Goal: Task Accomplishment & Management: Use online tool/utility

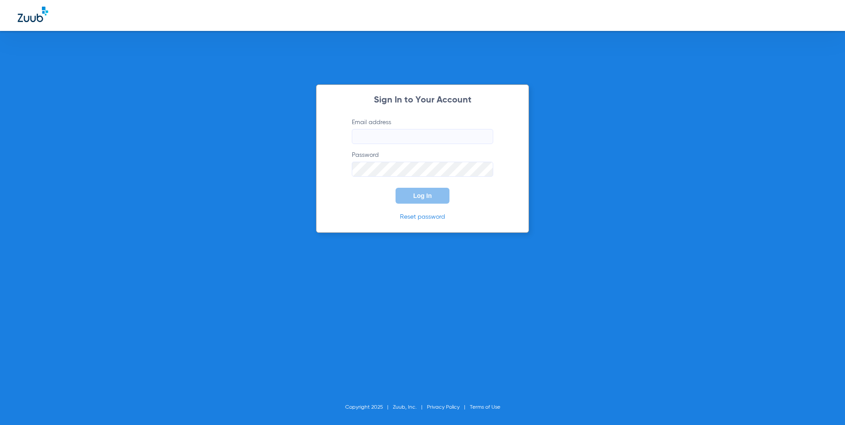
type input "[EMAIL_ADDRESS][DOMAIN_NAME]"
click at [427, 198] on span "Log In" at bounding box center [422, 195] width 19 height 7
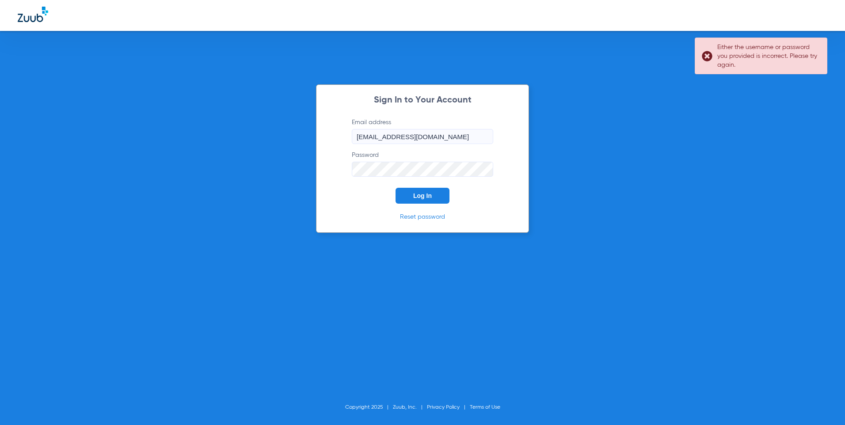
click at [427, 198] on span "Log In" at bounding box center [422, 195] width 19 height 7
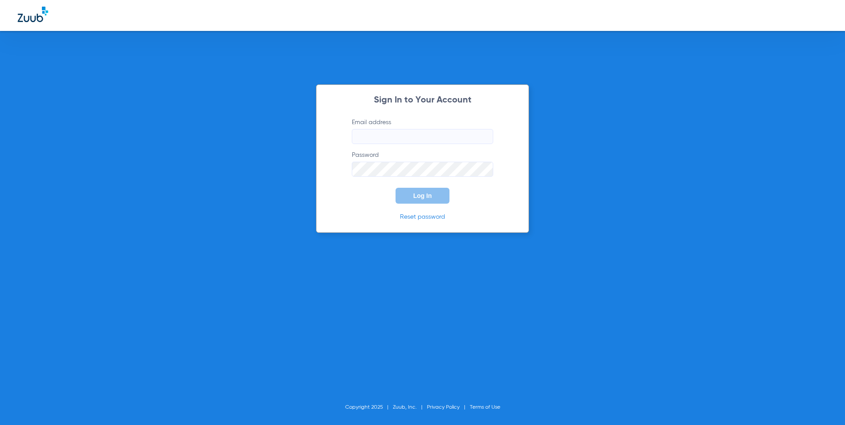
type input "[EMAIL_ADDRESS][DOMAIN_NAME]"
click at [426, 199] on span "Log In" at bounding box center [422, 195] width 19 height 7
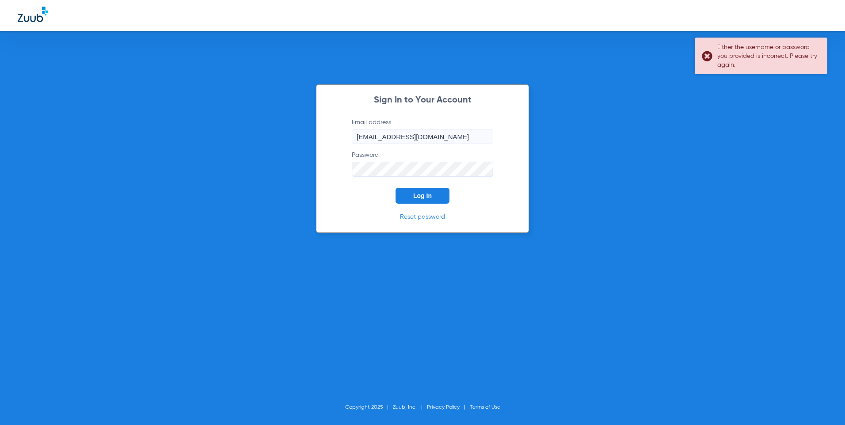
click at [708, 55] on div "Either the username or password you provided is incorrect. Please try again." at bounding box center [761, 56] width 133 height 37
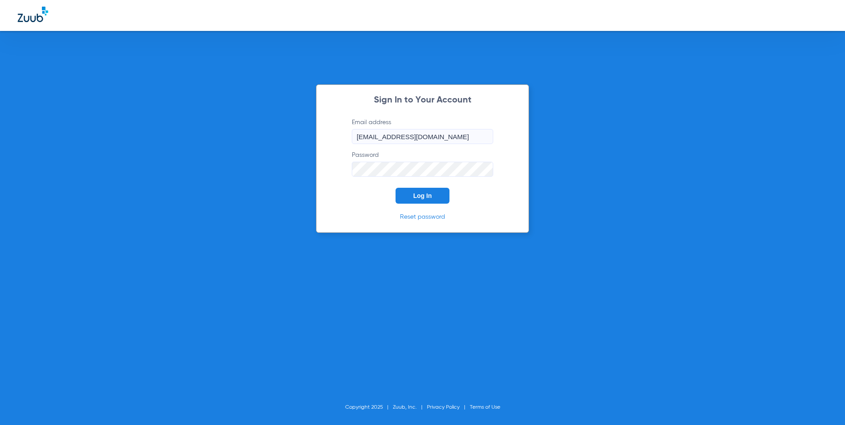
click at [433, 198] on button "Log In" at bounding box center [423, 196] width 54 height 16
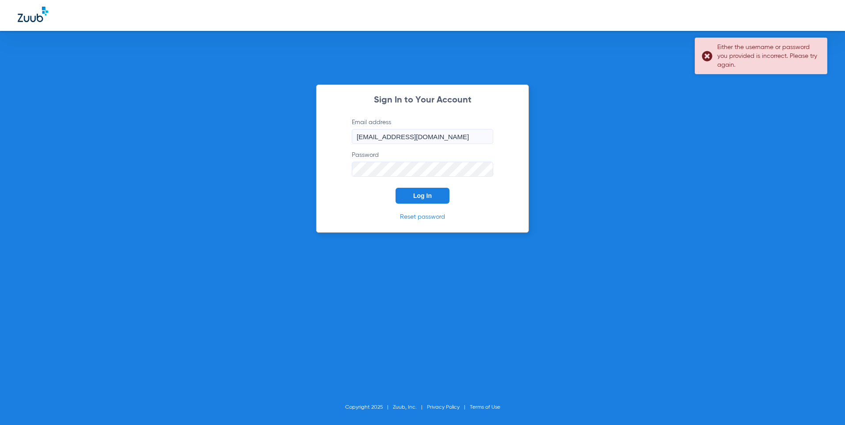
click at [709, 57] on div "Either the username or password you provided is incorrect. Please try again." at bounding box center [761, 56] width 133 height 37
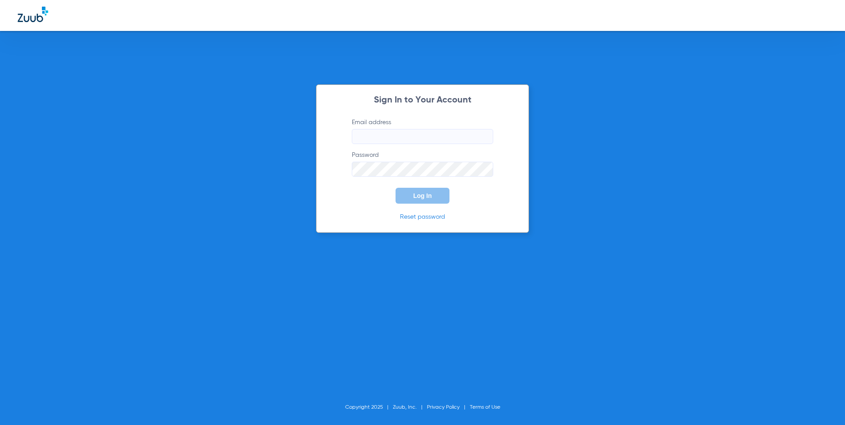
type input "[EMAIL_ADDRESS][DOMAIN_NAME]"
click at [438, 199] on button "Log In" at bounding box center [423, 196] width 54 height 16
click at [432, 200] on button "Log In" at bounding box center [423, 196] width 54 height 16
click at [432, 199] on button "Log In" at bounding box center [423, 196] width 54 height 16
type input "[EMAIL_ADDRESS][DOMAIN_NAME]"
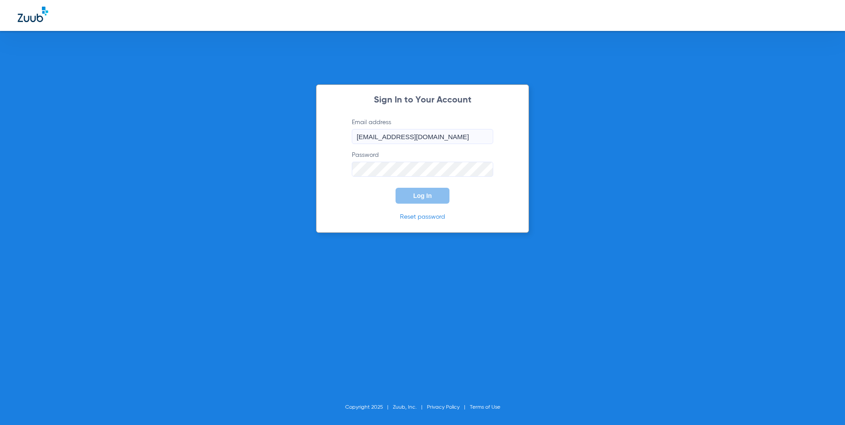
drag, startPoint x: 666, startPoint y: 122, endPoint x: 584, endPoint y: 143, distance: 84.5
click at [665, 122] on div "Sign In to Your Account Email address trodriguez@cfhconline.org Password Log In…" at bounding box center [422, 212] width 845 height 425
click at [434, 195] on button "Log In" at bounding box center [423, 196] width 54 height 16
click at [410, 218] on link "Reset password" at bounding box center [422, 217] width 45 height 6
click at [523, 205] on div "Sign In to Your Account Email address trodriguez@cfhconline.org Password Log In…" at bounding box center [422, 158] width 213 height 149
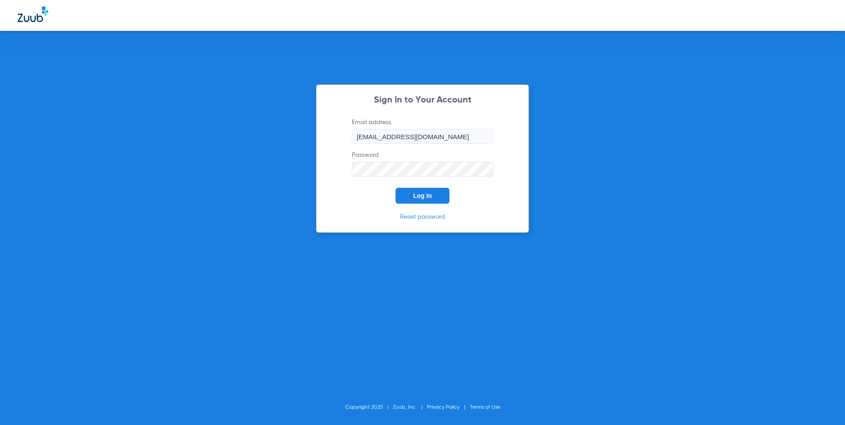
click at [425, 196] on span "Log In" at bounding box center [422, 195] width 19 height 7
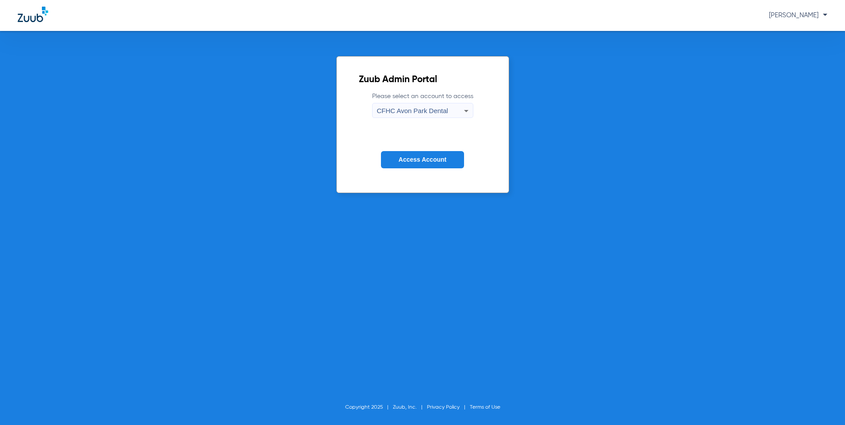
click at [463, 114] on icon at bounding box center [466, 111] width 11 height 11
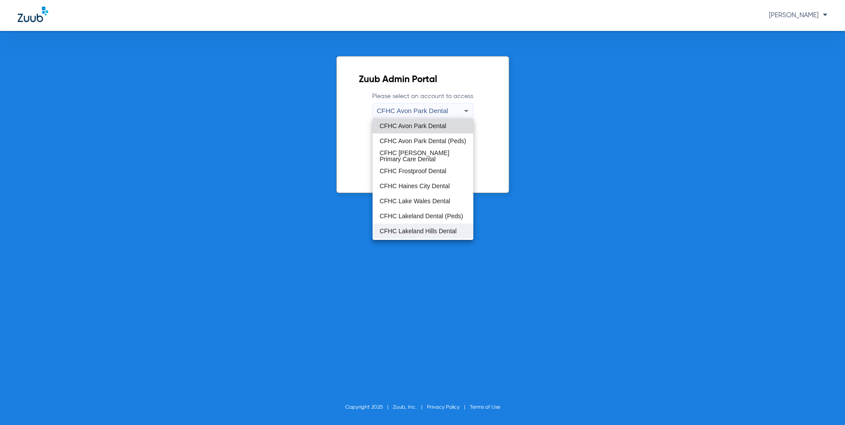
click at [421, 234] on span "CFHC Lakeland Hills Dental" at bounding box center [418, 231] width 77 height 6
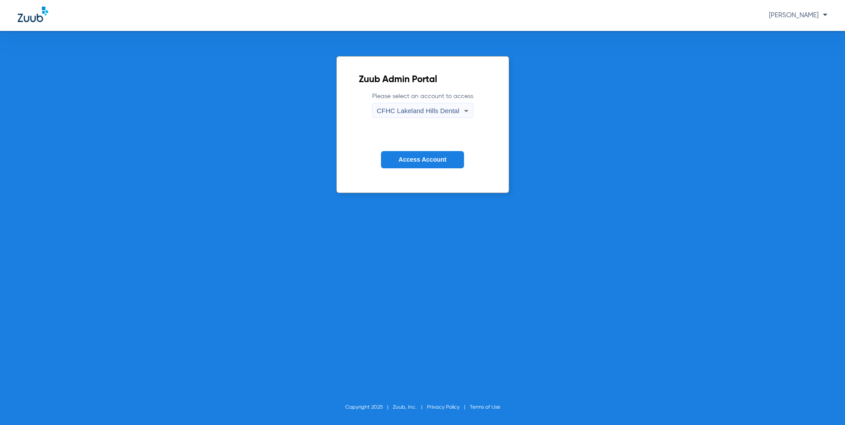
click at [414, 164] on button "Access Account" at bounding box center [422, 159] width 83 height 17
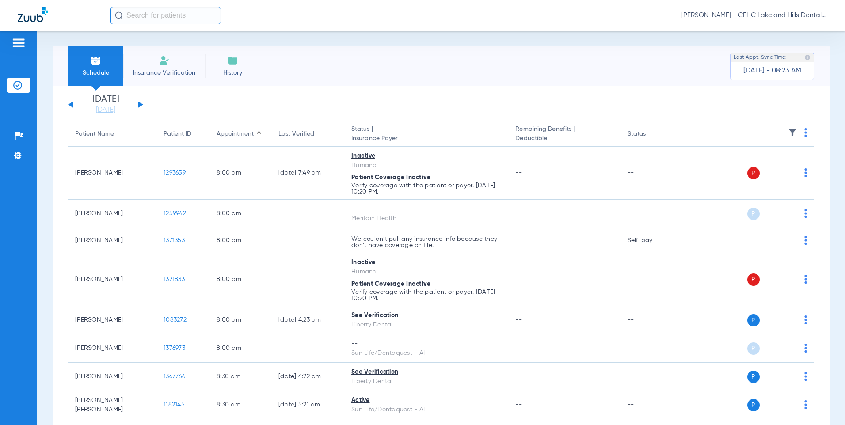
drag, startPoint x: 138, startPoint y: 103, endPoint x: 159, endPoint y: 98, distance: 21.5
click at [138, 103] on button at bounding box center [140, 104] width 5 height 7
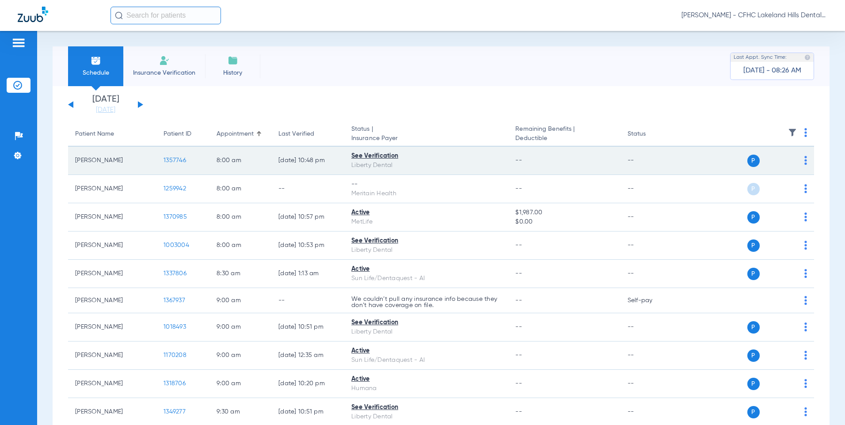
click at [172, 161] on span "1357746" at bounding box center [175, 160] width 23 height 6
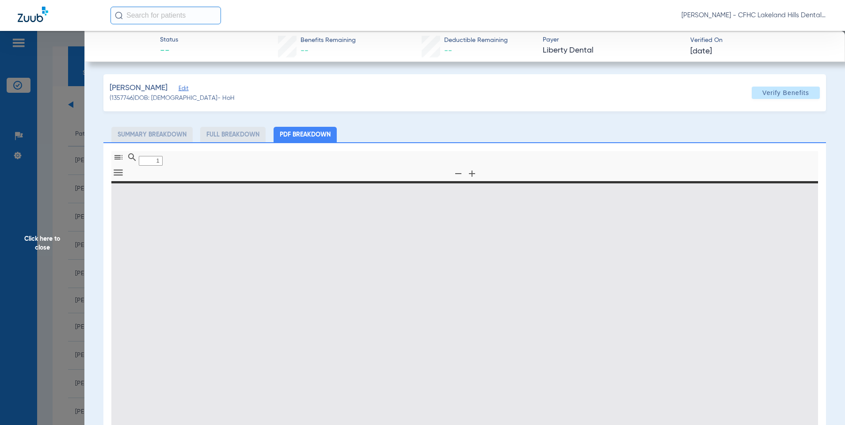
type input "0"
select select "page-width"
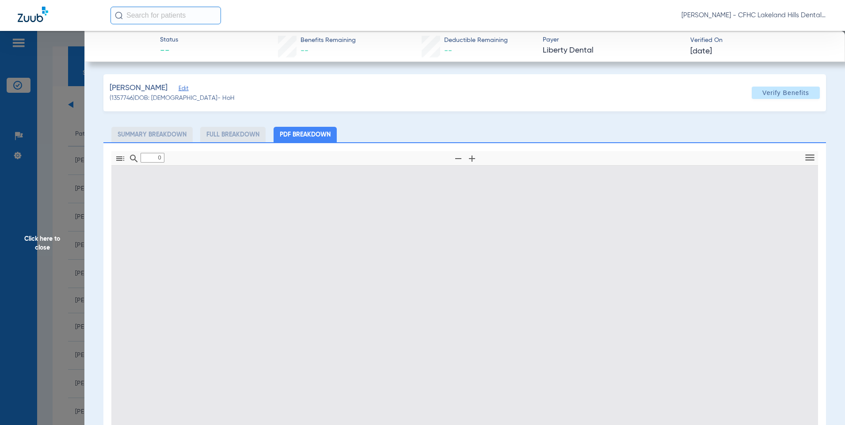
type input "1"
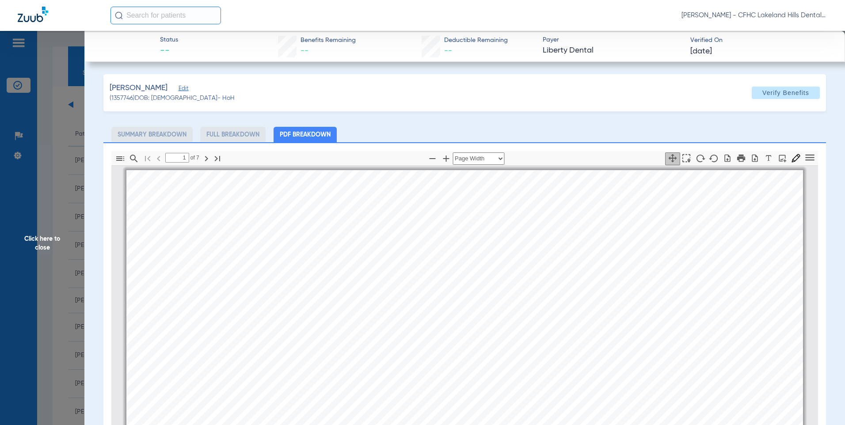
scroll to position [4, 0]
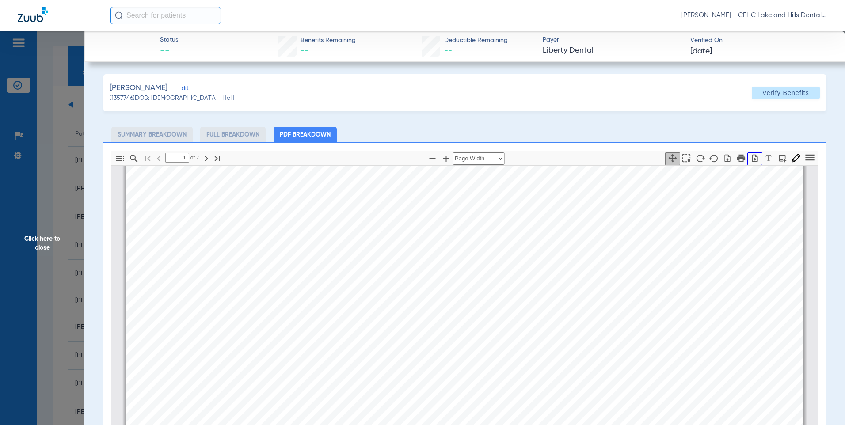
click at [751, 158] on icon "button" at bounding box center [755, 158] width 9 height 9
click at [40, 245] on span "Click here to close" at bounding box center [42, 243] width 84 height 425
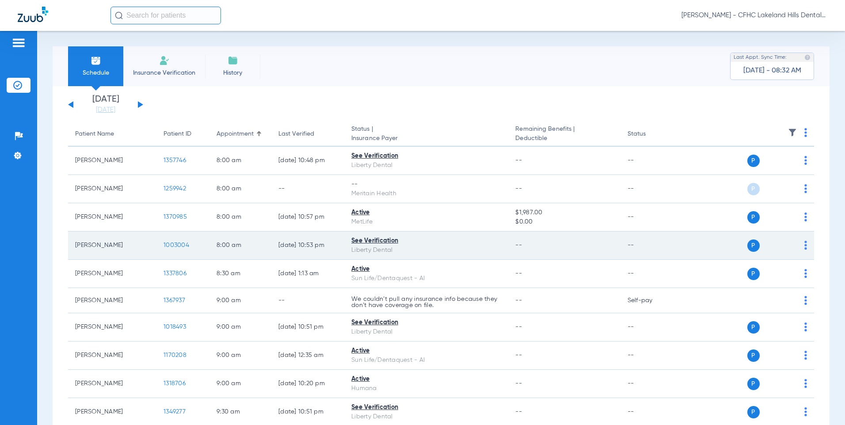
click at [176, 244] on span "1003004" at bounding box center [177, 245] width 26 height 6
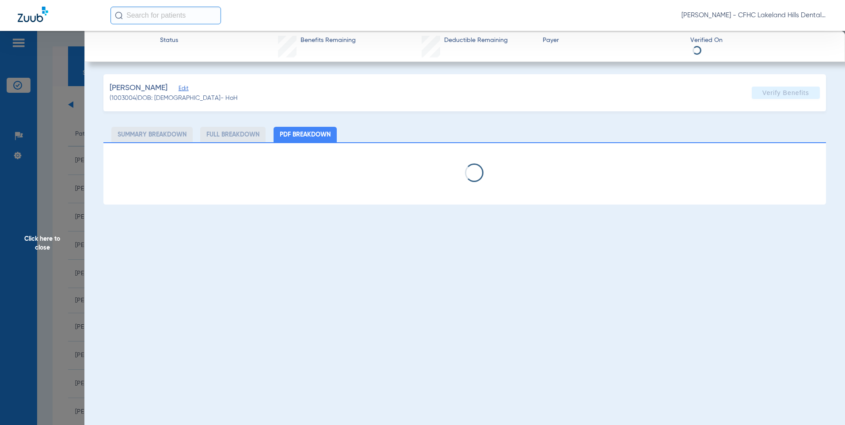
select select "page-width"
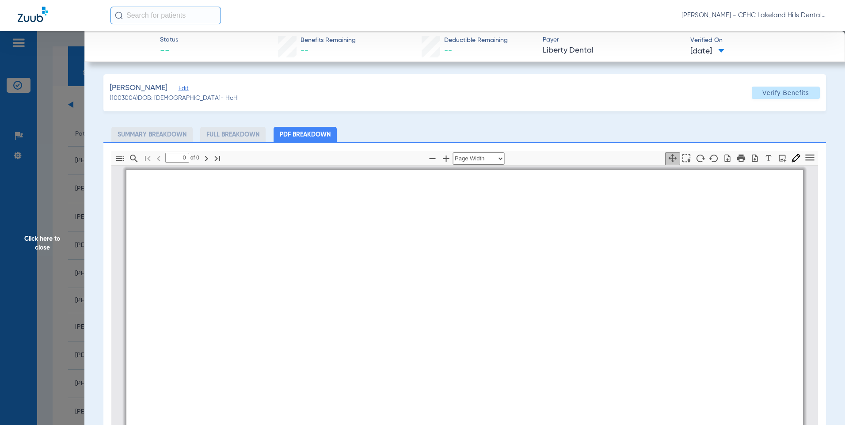
type input "1"
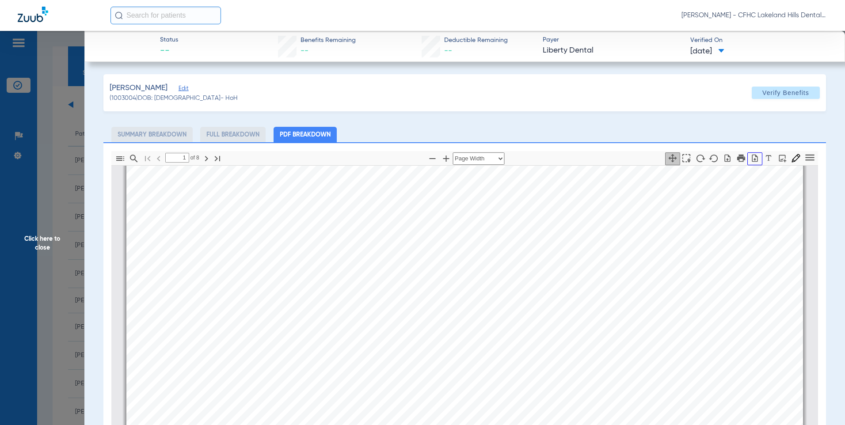
click at [751, 158] on icon "button" at bounding box center [755, 158] width 9 height 9
click at [42, 237] on span "Click here to close" at bounding box center [42, 243] width 84 height 425
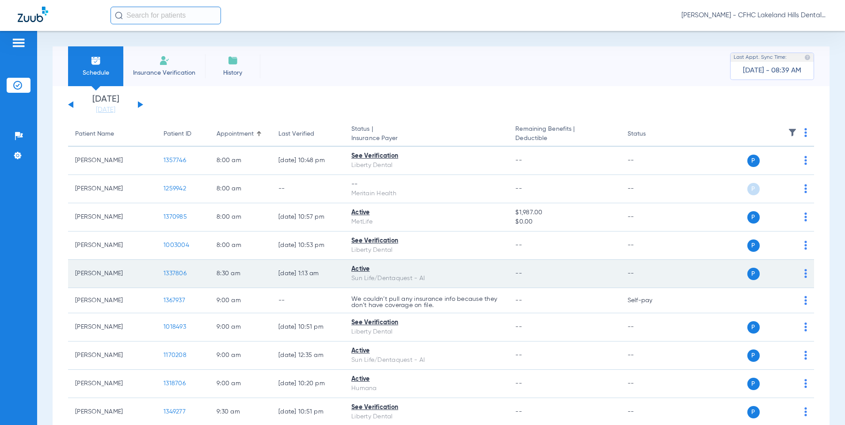
click at [171, 272] on span "1337806" at bounding box center [175, 274] width 23 height 6
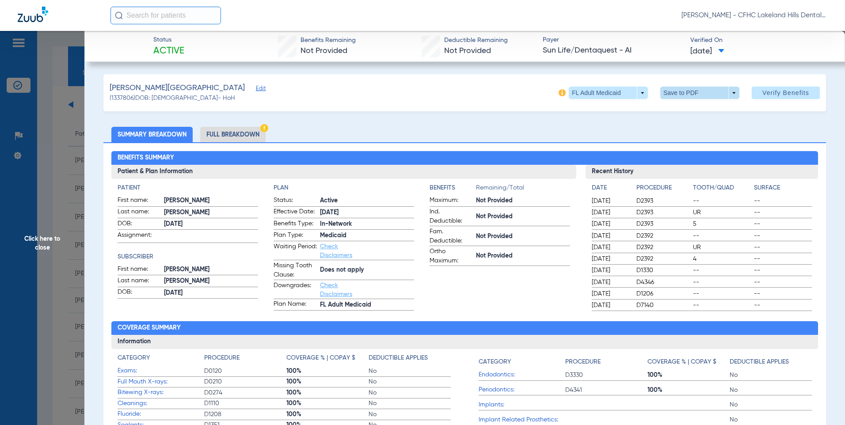
click at [682, 93] on span at bounding box center [700, 93] width 79 height 12
click at [688, 112] on span "Save to PDF" at bounding box center [696, 110] width 35 height 6
click at [41, 246] on span "Click here to close" at bounding box center [42, 243] width 84 height 425
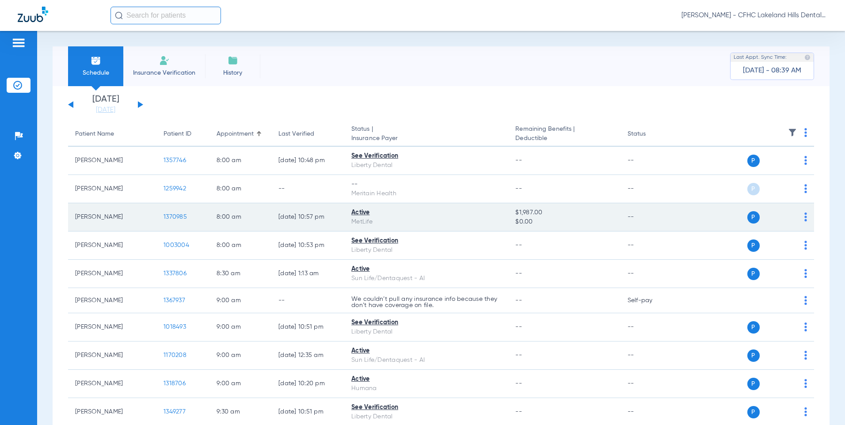
click at [180, 214] on span "1370985" at bounding box center [175, 217] width 23 height 6
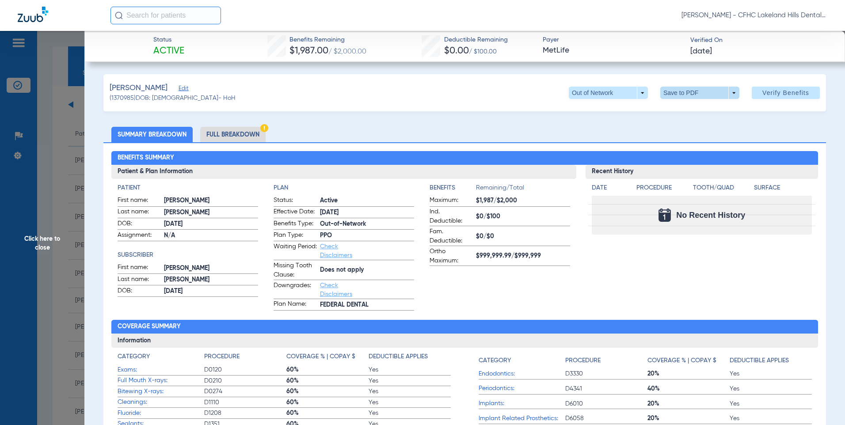
click at [700, 92] on span at bounding box center [699, 92] width 21 height 21
click at [700, 109] on span "Save to PDF" at bounding box center [696, 110] width 35 height 6
click at [40, 241] on span "Click here to close" at bounding box center [42, 243] width 84 height 425
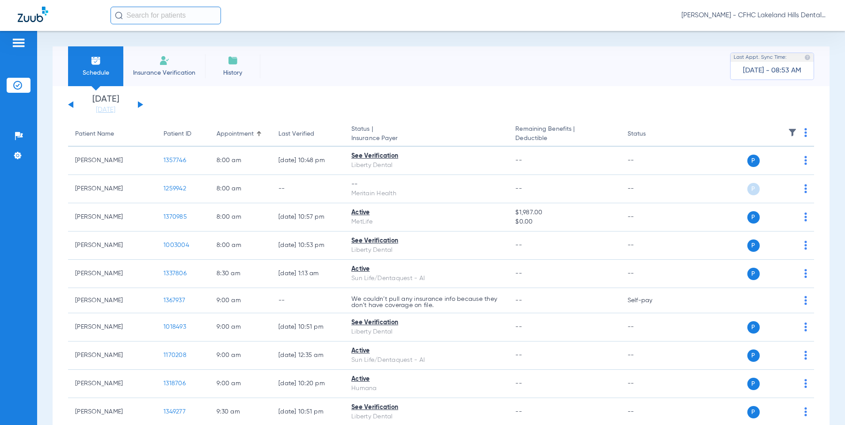
click at [149, 16] on input "text" at bounding box center [166, 16] width 111 height 18
type input "C"
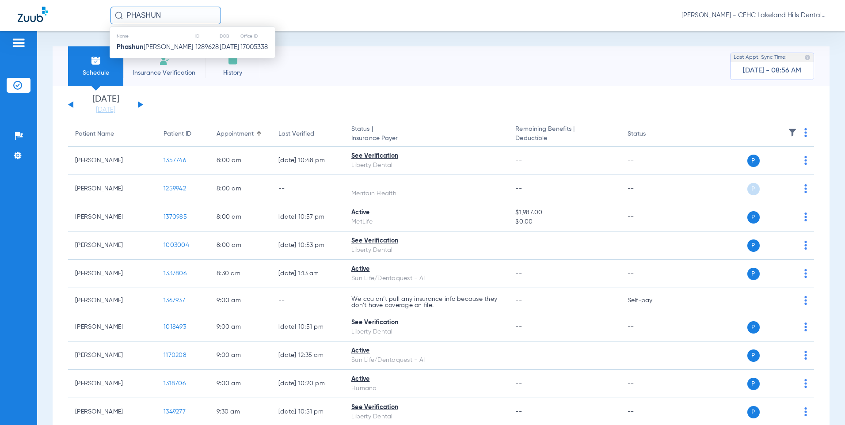
type input "PHASHUN"
click at [171, 46] on td "Phashun Chisolm" at bounding box center [152, 47] width 85 height 12
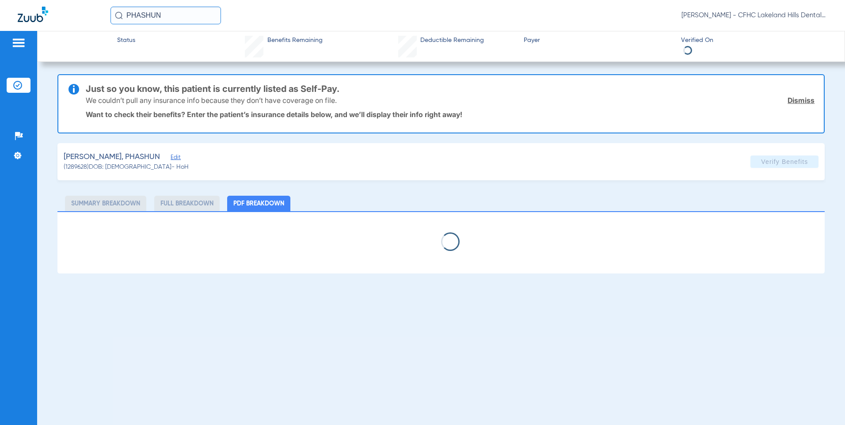
select select "page-width"
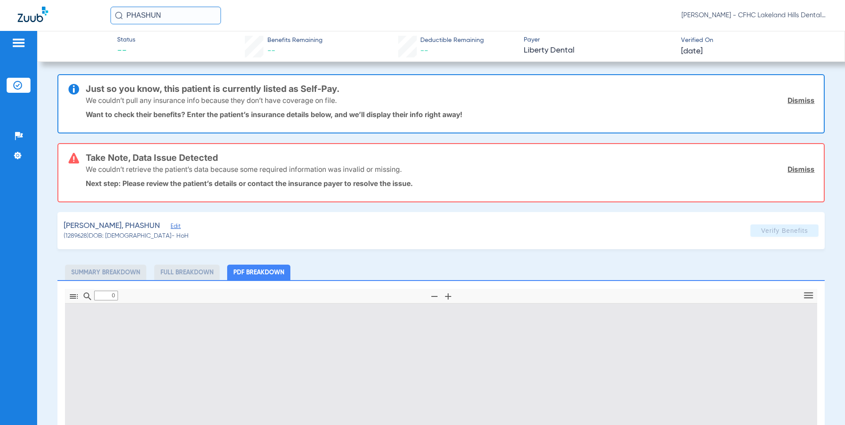
type input "1"
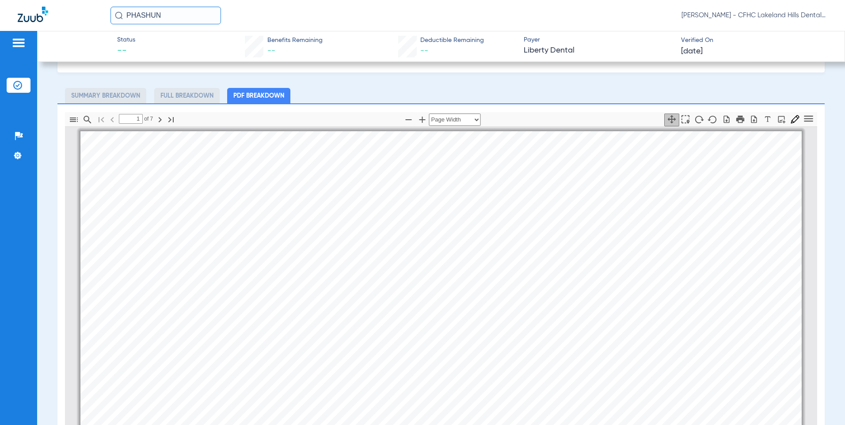
scroll to position [88, 0]
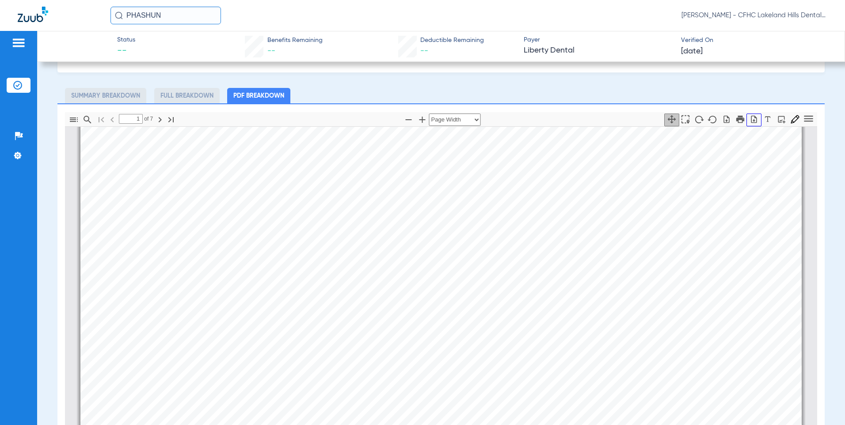
click at [751, 122] on icon "button" at bounding box center [754, 119] width 6 height 8
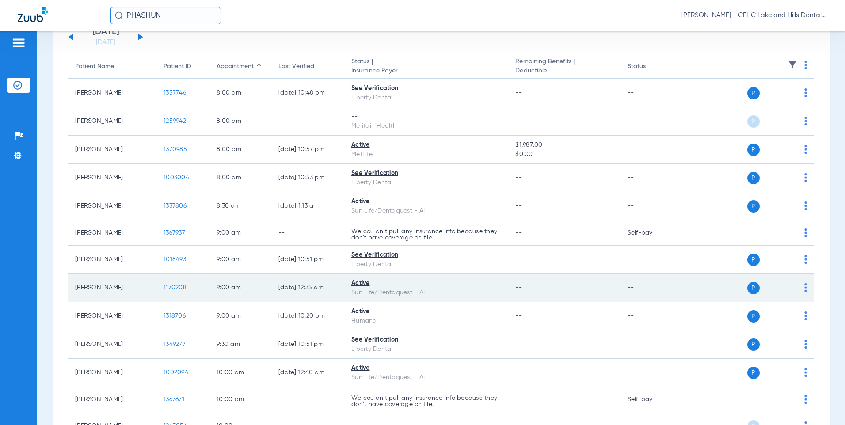
scroll to position [88, 0]
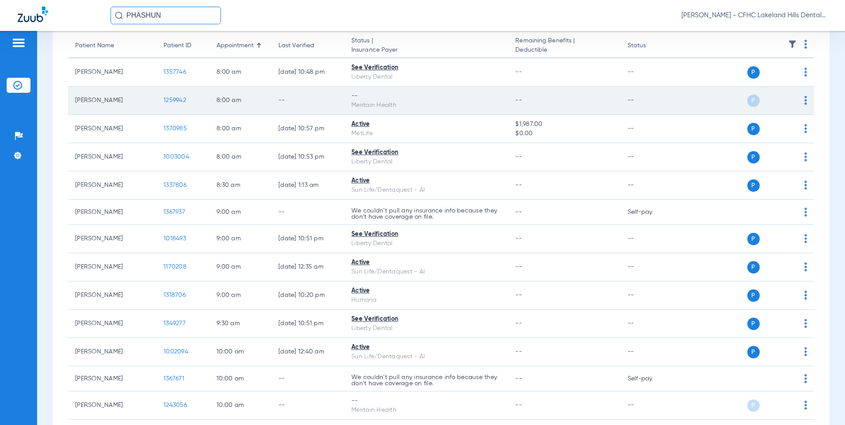
click at [176, 97] on span "1259942" at bounding box center [175, 100] width 23 height 6
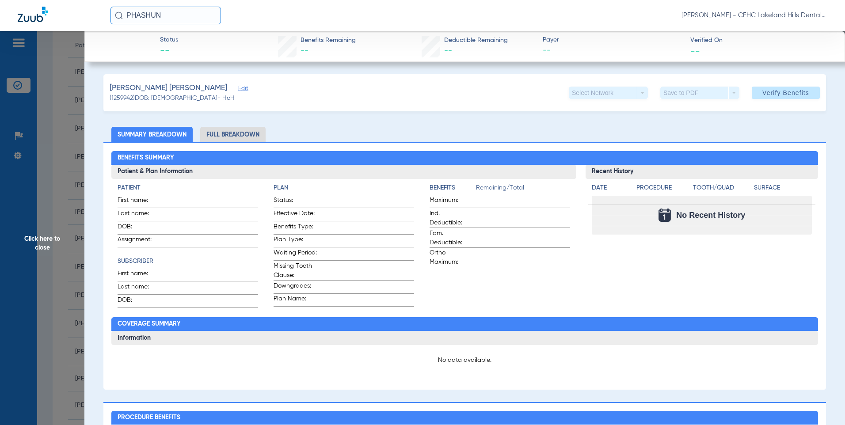
click at [43, 244] on span "Click here to close" at bounding box center [42, 243] width 84 height 425
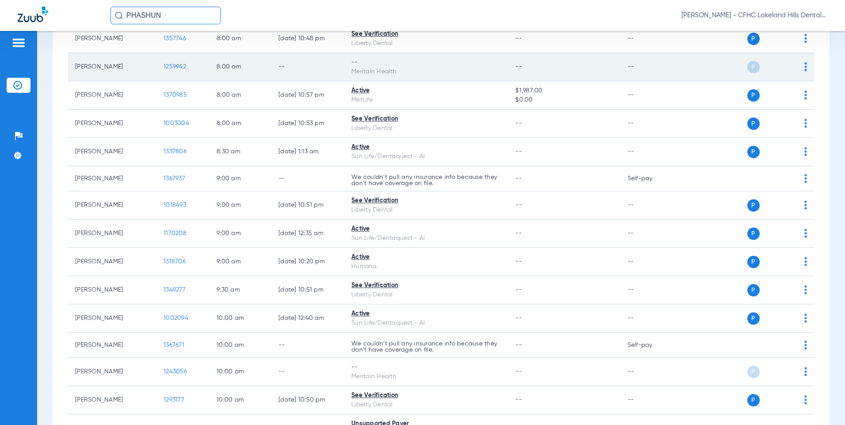
scroll to position [133, 0]
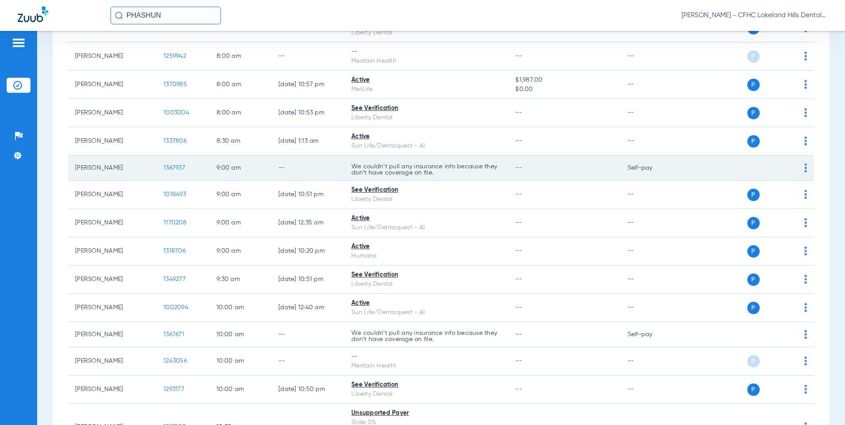
click at [170, 167] on span "1367937" at bounding box center [175, 168] width 22 height 6
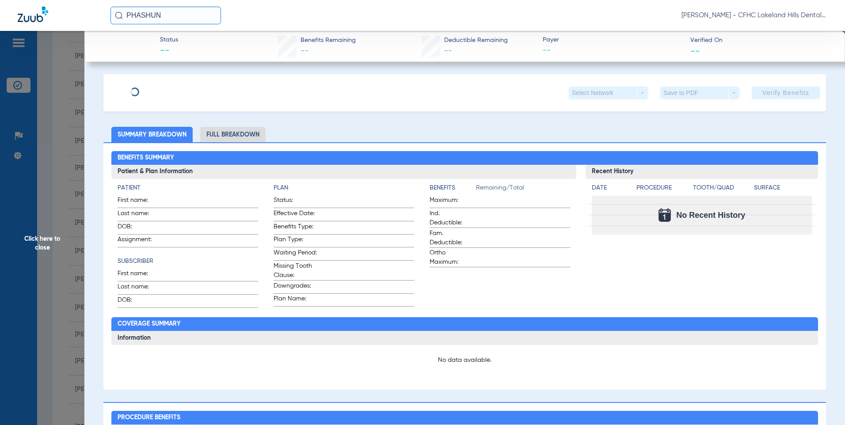
type input "JOSMARIE"
type input "SANCHEZ"
type input "11/09/1989"
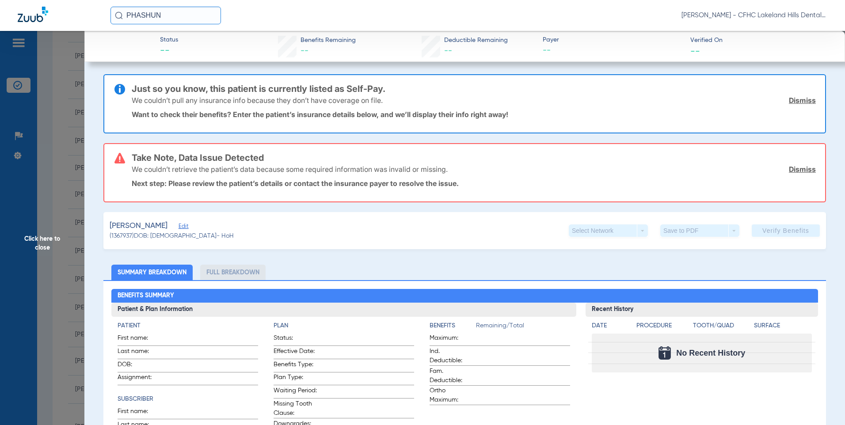
click at [187, 226] on span "Edit" at bounding box center [183, 227] width 8 height 8
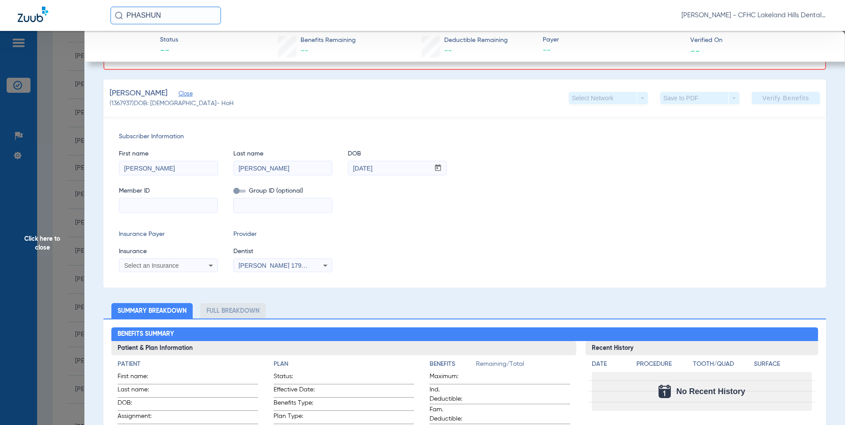
click at [160, 206] on input at bounding box center [168, 206] width 98 height 14
type input "9604796747"
click at [155, 265] on span "Select an Insurance" at bounding box center [151, 265] width 55 height 7
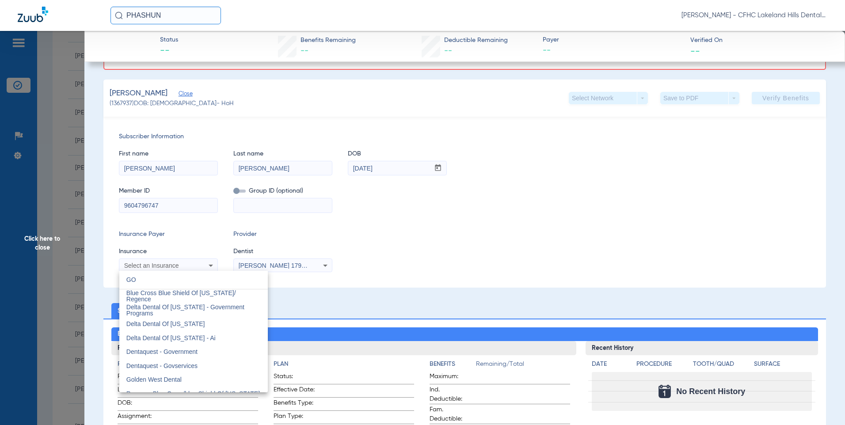
type input "G"
type input "GO"
click at [160, 352] on span "Dentaquest - Government" at bounding box center [161, 351] width 71 height 7
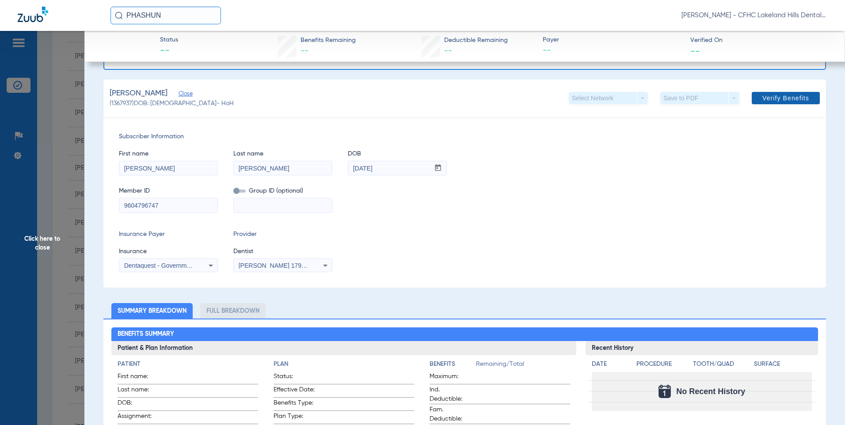
click at [781, 100] on span "Verify Benefits" at bounding box center [786, 98] width 47 height 7
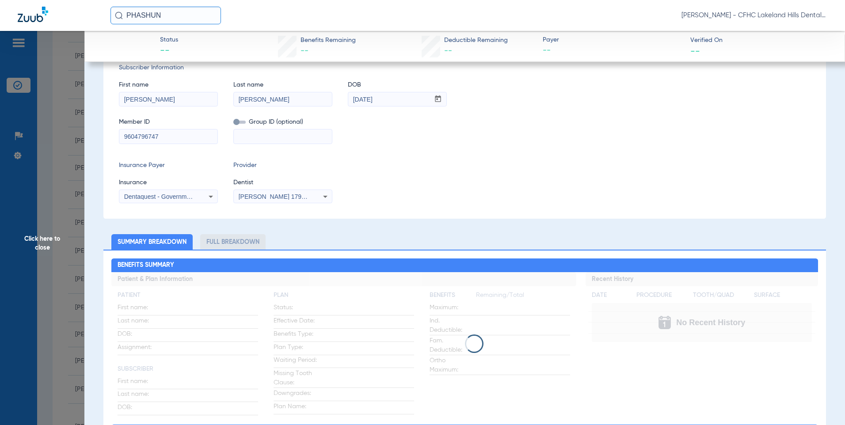
scroll to position [0, 0]
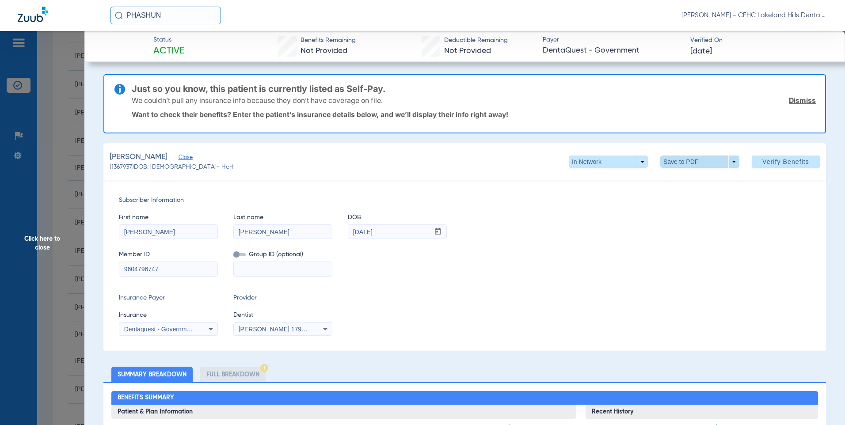
click at [701, 161] on span at bounding box center [699, 161] width 21 height 21
click at [700, 177] on span "Save to PDF" at bounding box center [696, 179] width 35 height 6
click at [800, 99] on link "Dismiss" at bounding box center [802, 100] width 27 height 9
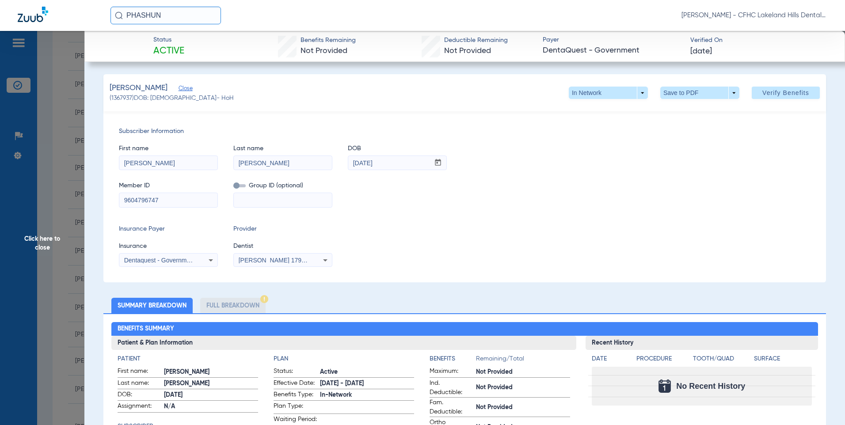
click at [45, 240] on span "Click here to close" at bounding box center [42, 243] width 84 height 425
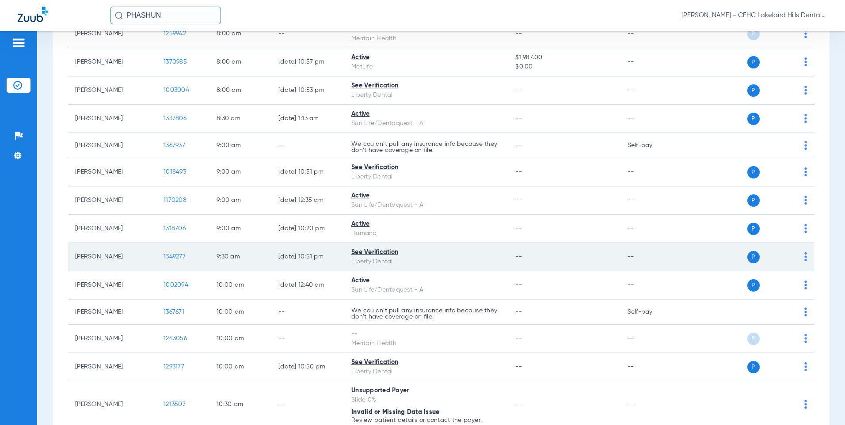
scroll to position [177, 0]
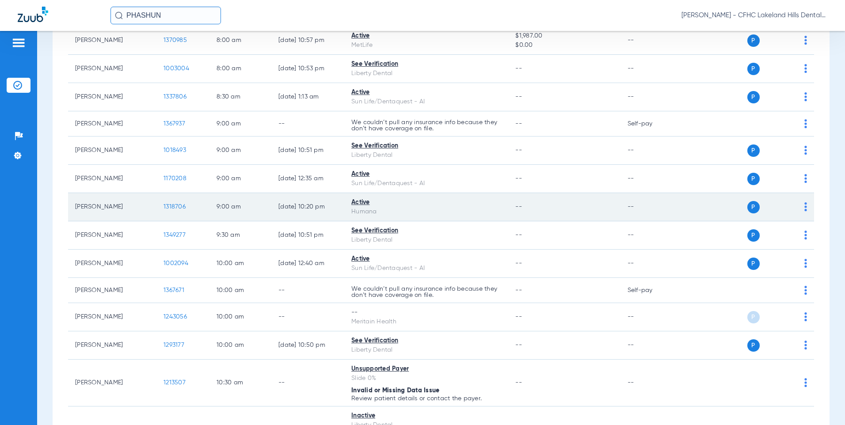
click at [173, 207] on span "1318706" at bounding box center [175, 207] width 22 height 6
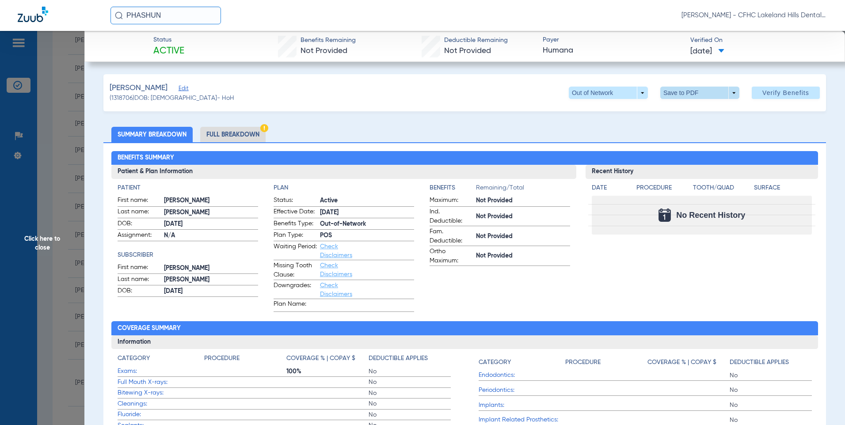
click at [703, 95] on span at bounding box center [699, 92] width 21 height 21
click at [693, 115] on button "insert_drive_file Save to PDF" at bounding box center [687, 111] width 67 height 18
drag, startPoint x: 40, startPoint y: 242, endPoint x: 50, endPoint y: 241, distance: 9.4
click at [40, 242] on span "Click here to close" at bounding box center [42, 243] width 84 height 425
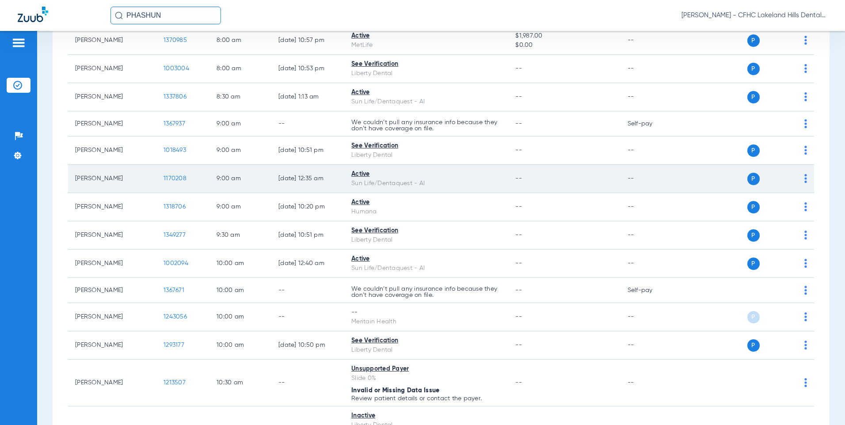
click at [172, 178] on span "1170208" at bounding box center [175, 179] width 23 height 6
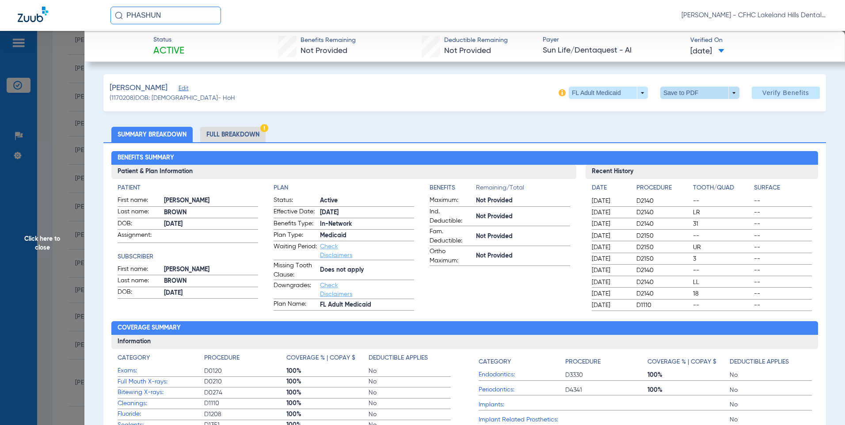
click at [673, 96] on span at bounding box center [700, 93] width 79 height 12
click at [691, 115] on button "insert_drive_file Save to PDF" at bounding box center [687, 111] width 67 height 18
click at [35, 241] on span "Click here to close" at bounding box center [42, 243] width 84 height 425
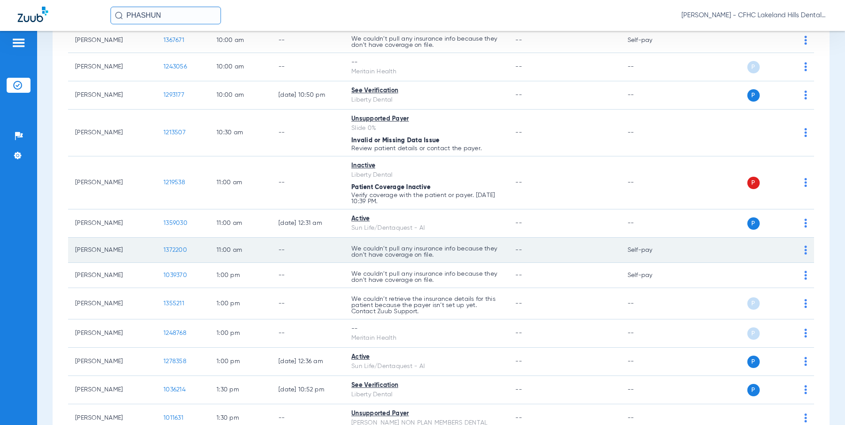
scroll to position [531, 0]
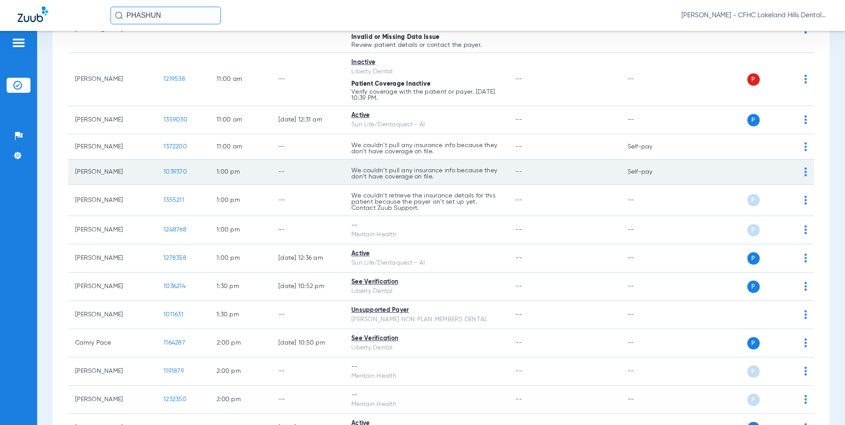
click at [170, 172] on span "1039370" at bounding box center [175, 172] width 23 height 6
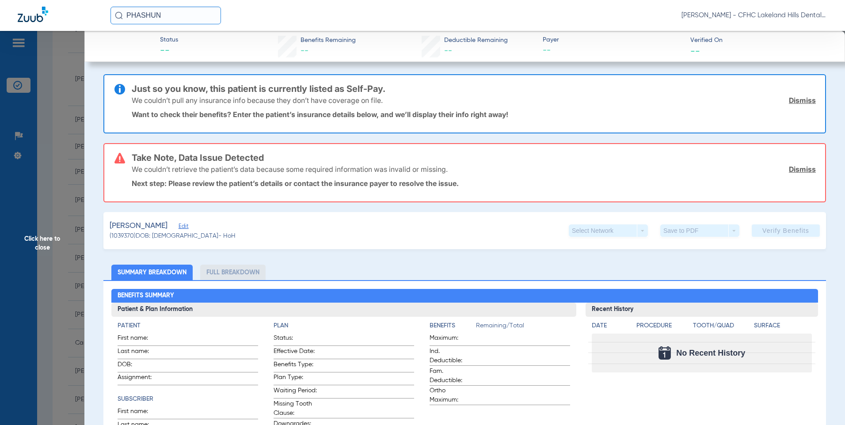
type input "BRIANNA"
type input "WILLIAMSON"
type input "04/26/2002"
click at [187, 227] on span "Edit" at bounding box center [183, 227] width 8 height 8
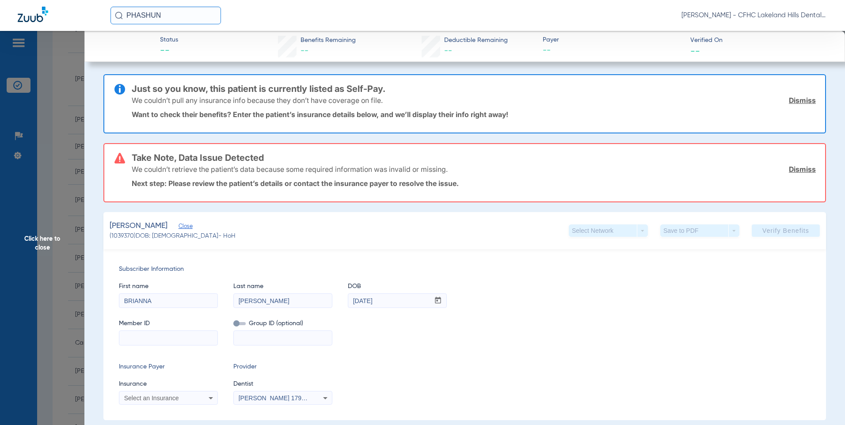
paste input "9517776977"
type input "9517776977"
click at [140, 401] on span "Select an Insurance" at bounding box center [151, 398] width 55 height 7
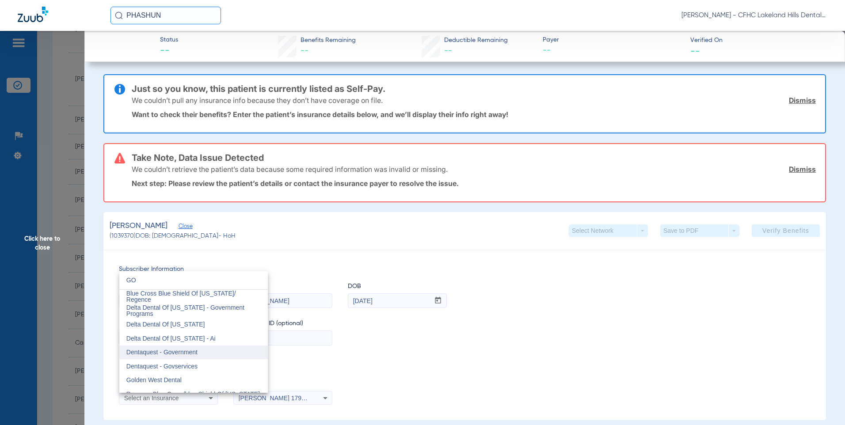
type input "GO"
click at [168, 353] on span "Dentaquest - Government" at bounding box center [161, 352] width 71 height 7
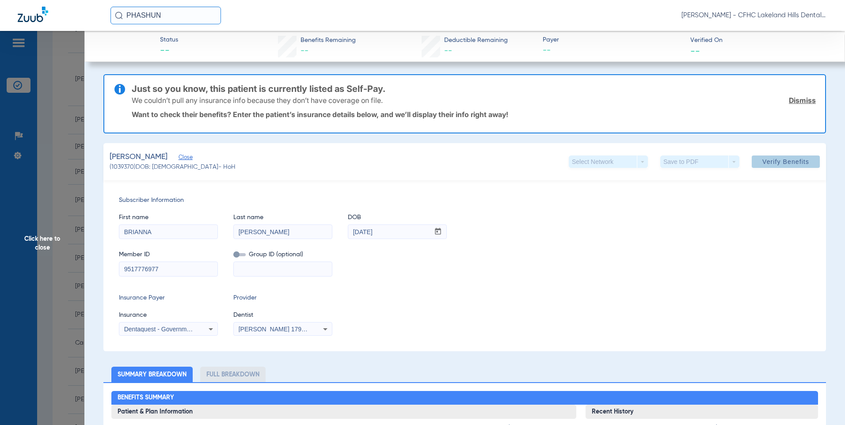
click at [788, 164] on span "Verify Benefits" at bounding box center [786, 161] width 47 height 7
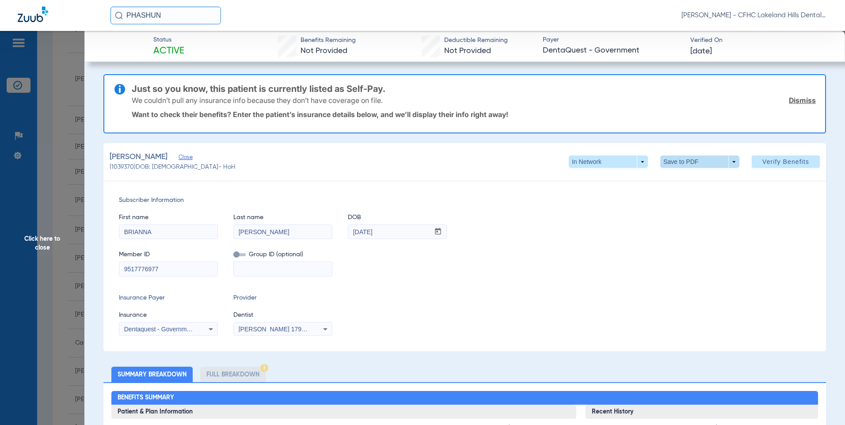
click at [689, 163] on span at bounding box center [699, 161] width 21 height 21
click at [689, 181] on span "Save to PDF" at bounding box center [696, 179] width 35 height 6
drag, startPoint x: 480, startPoint y: 247, endPoint x: 471, endPoint y: 252, distance: 10.5
click at [480, 247] on div "Member ID 9517776977 Group ID (optional)" at bounding box center [465, 259] width 692 height 34
click at [45, 242] on span "Click here to close" at bounding box center [42, 243] width 84 height 425
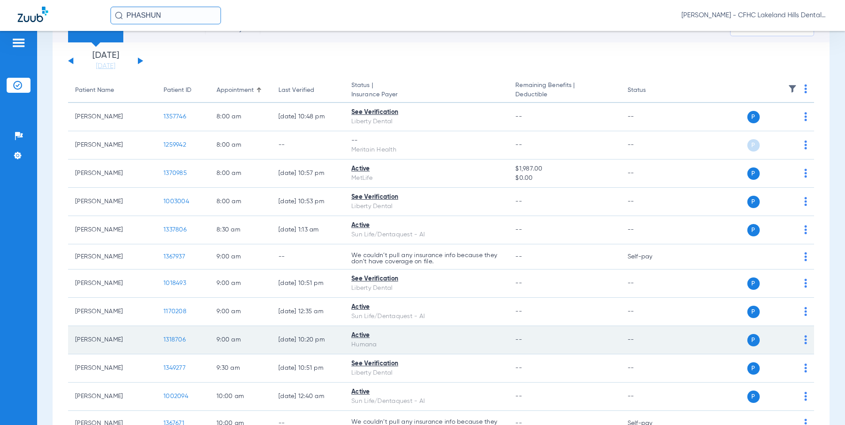
scroll to position [0, 0]
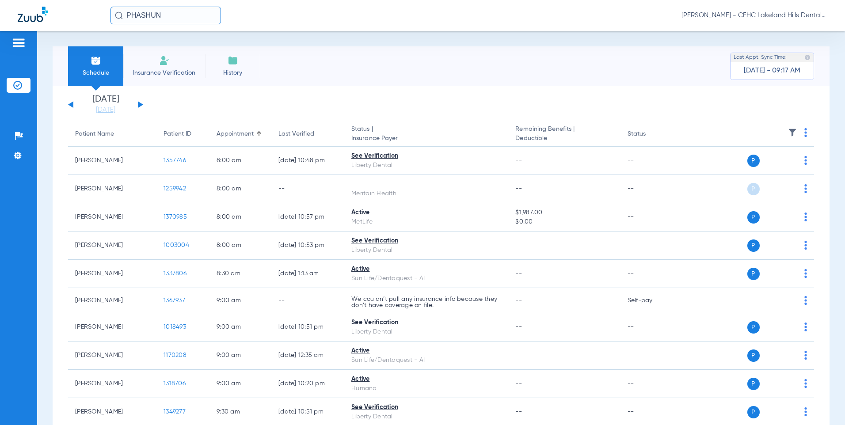
click at [70, 105] on button at bounding box center [70, 104] width 5 height 7
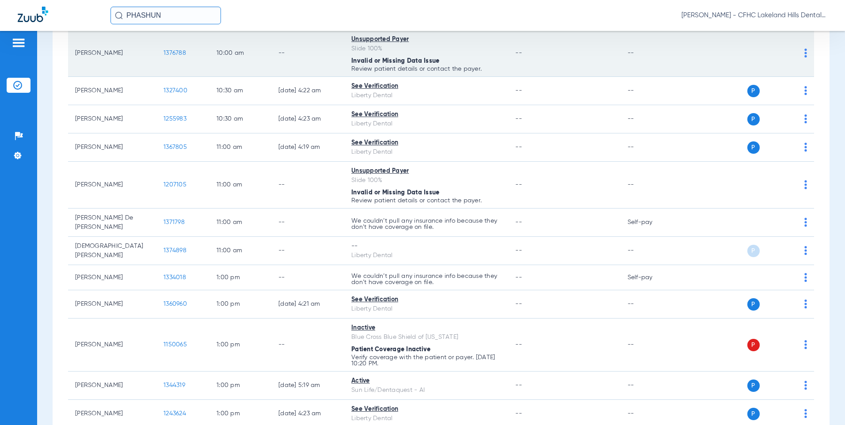
scroll to position [663, 0]
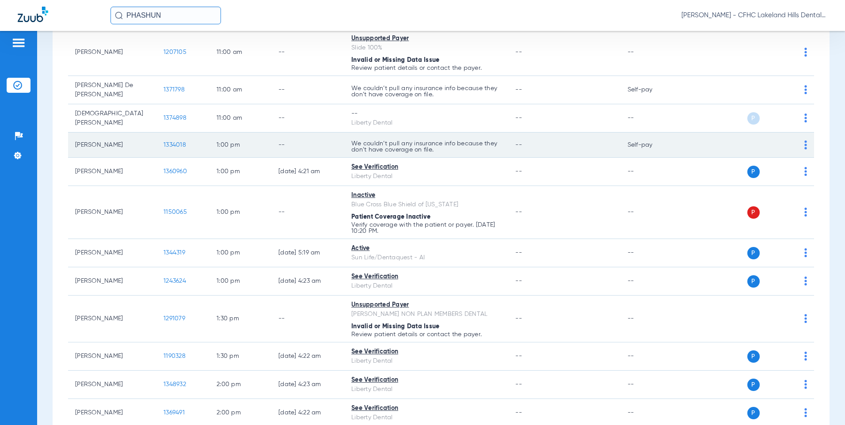
click at [176, 143] on span "1334018" at bounding box center [175, 145] width 23 height 6
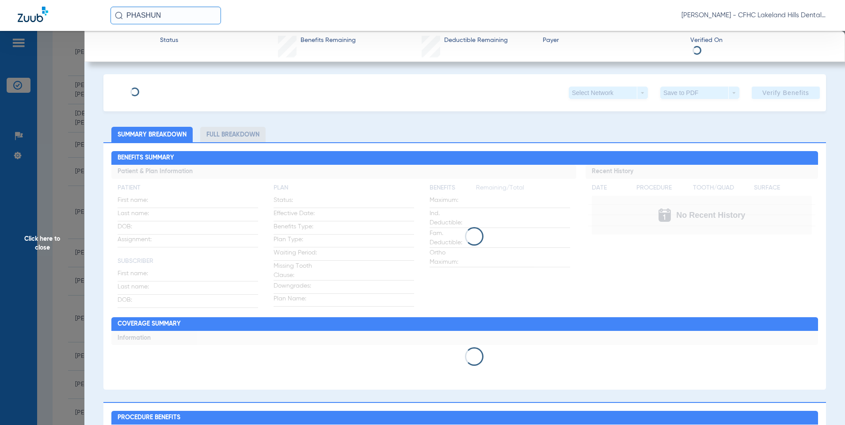
type input "BRIANA"
type input "DANIELS"
type input "10/17/1987"
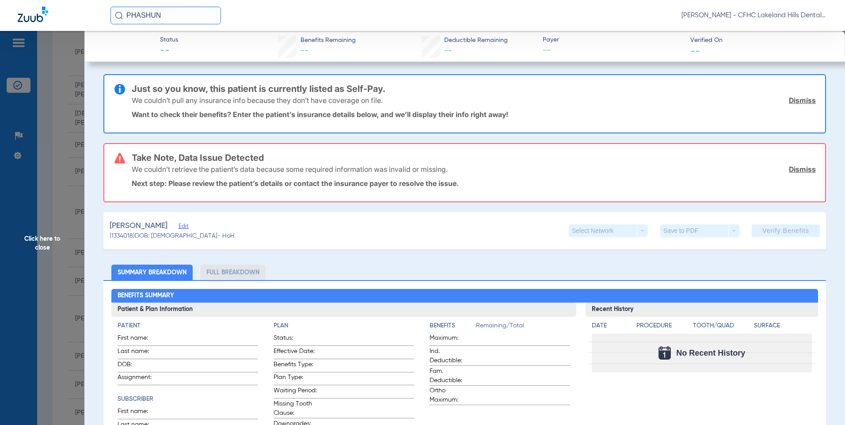
click at [183, 229] on span "Edit" at bounding box center [183, 227] width 8 height 8
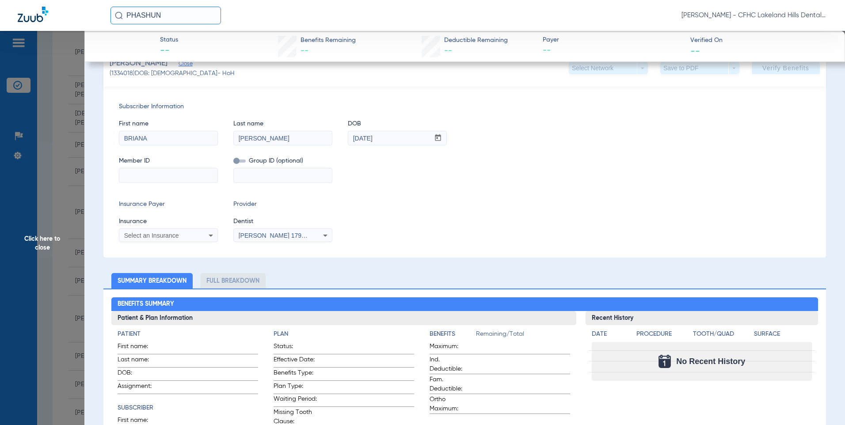
scroll to position [177, 0]
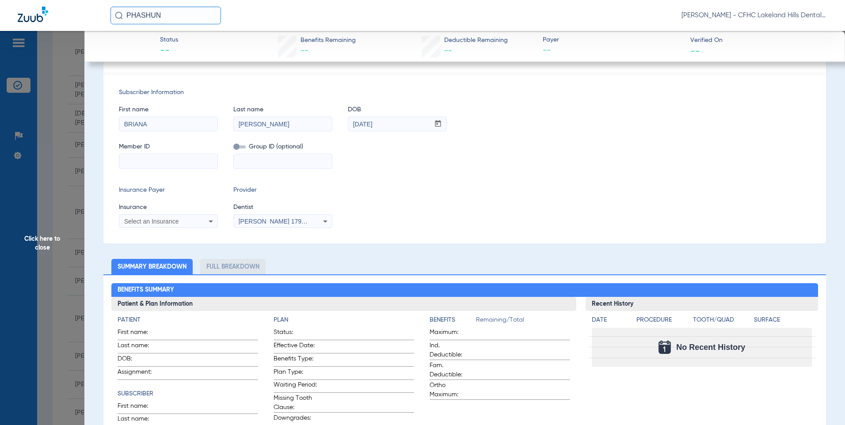
paste input "7468496996"
type input "7468496996"
click at [153, 226] on div "Select an Insurance" at bounding box center [168, 221] width 98 height 11
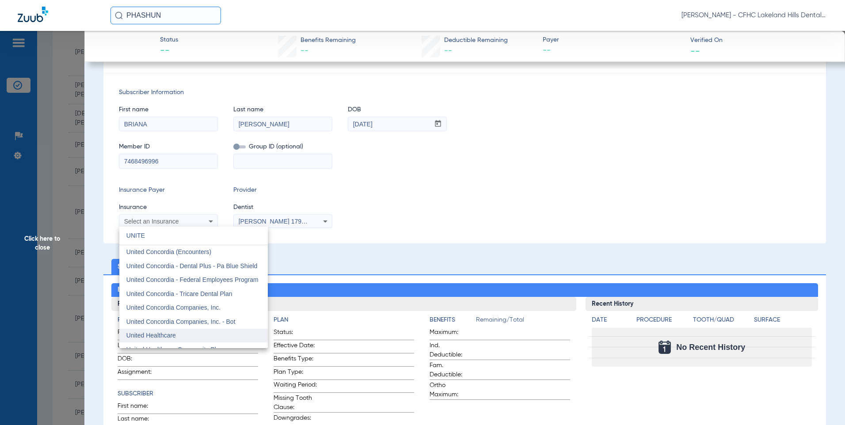
type input "UNITE"
click at [151, 332] on span "United Healthcare" at bounding box center [151, 335] width 50 height 7
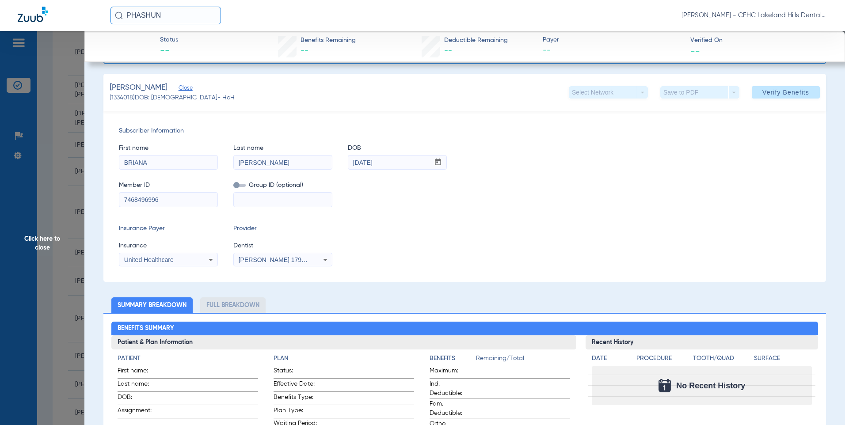
scroll to position [19, 0]
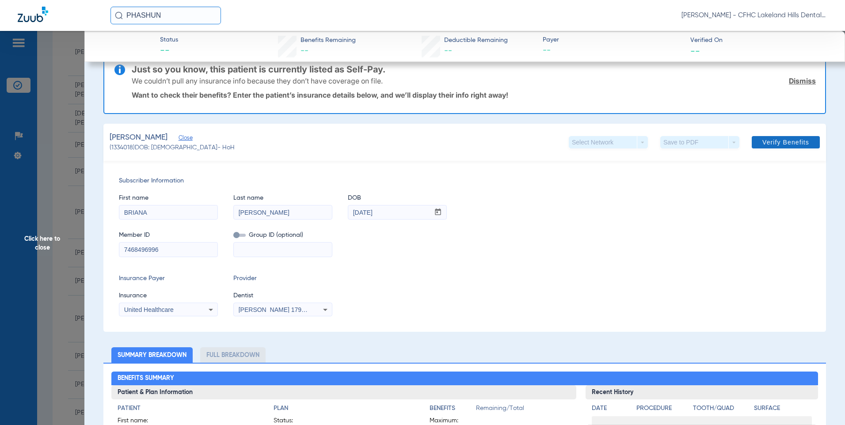
click at [781, 142] on span "Verify Benefits" at bounding box center [786, 142] width 47 height 7
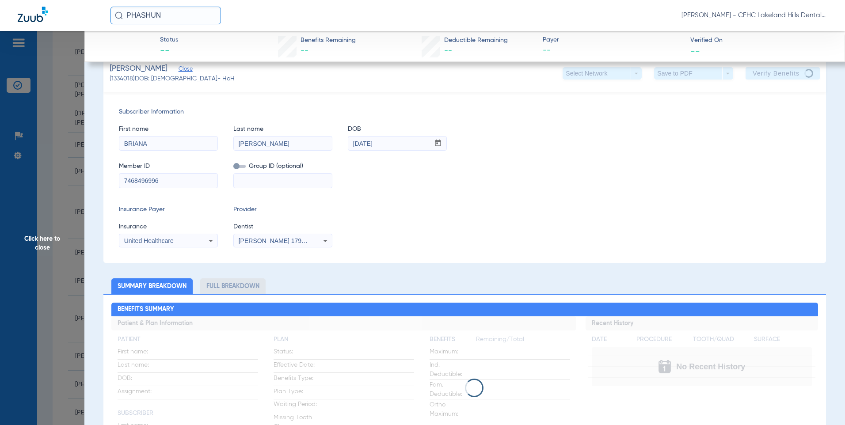
scroll to position [0, 0]
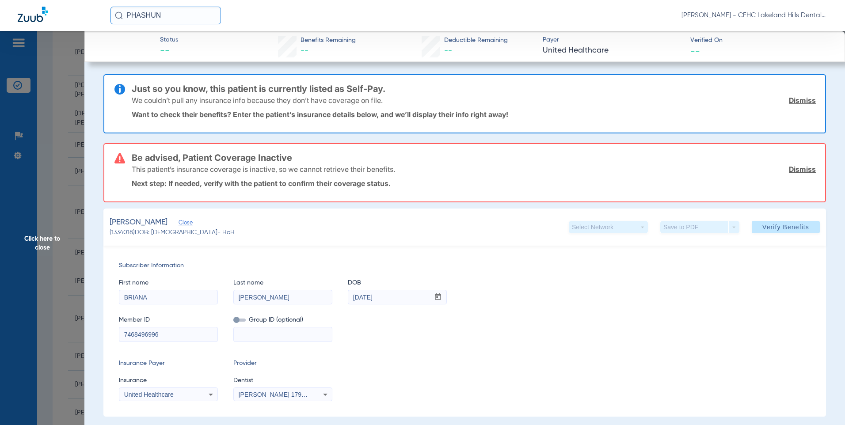
click at [38, 244] on span "Click here to close" at bounding box center [42, 243] width 84 height 425
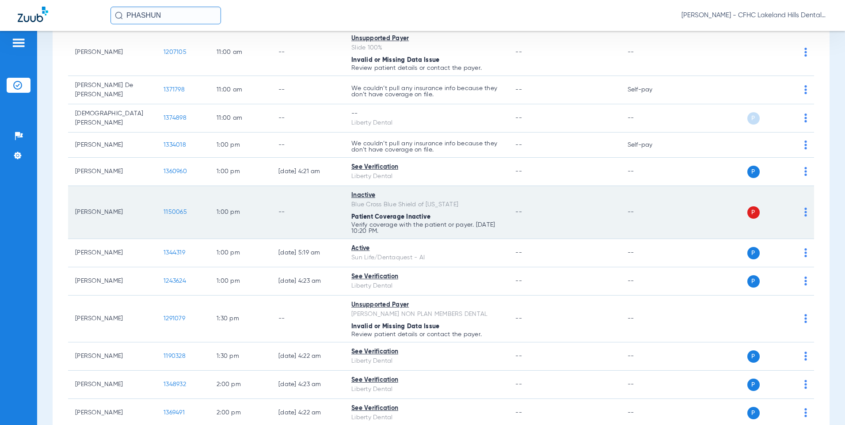
click at [174, 209] on span "1150065" at bounding box center [175, 212] width 23 height 6
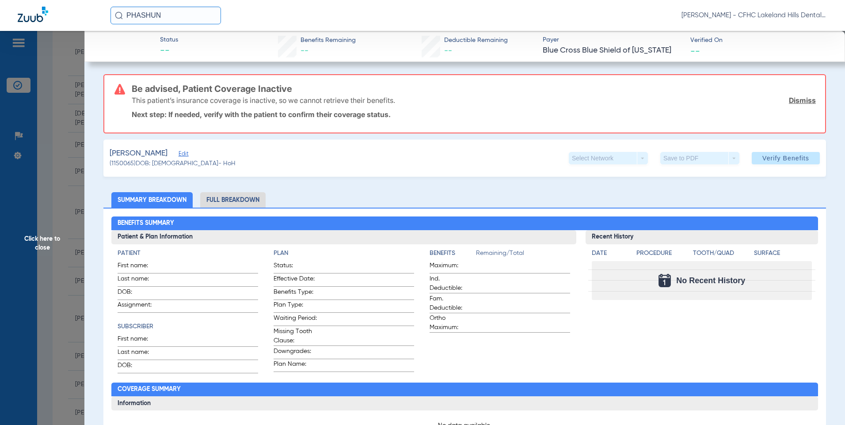
click at [43, 244] on span "Click here to close" at bounding box center [42, 243] width 84 height 425
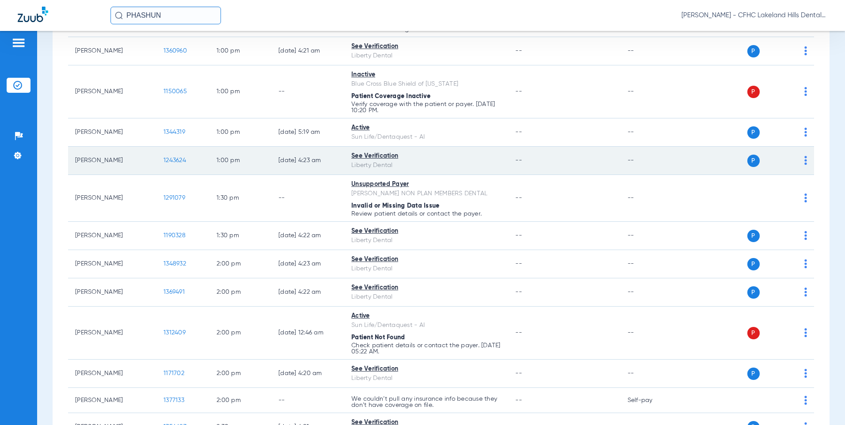
scroll to position [796, 0]
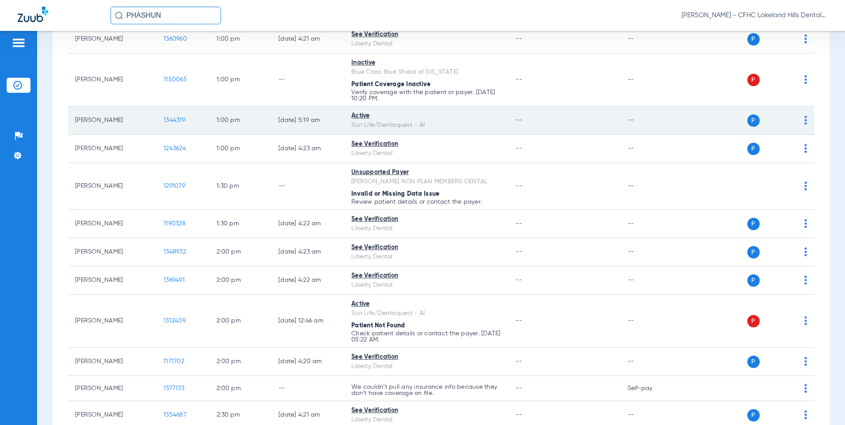
click at [176, 117] on span "1344319" at bounding box center [175, 120] width 22 height 6
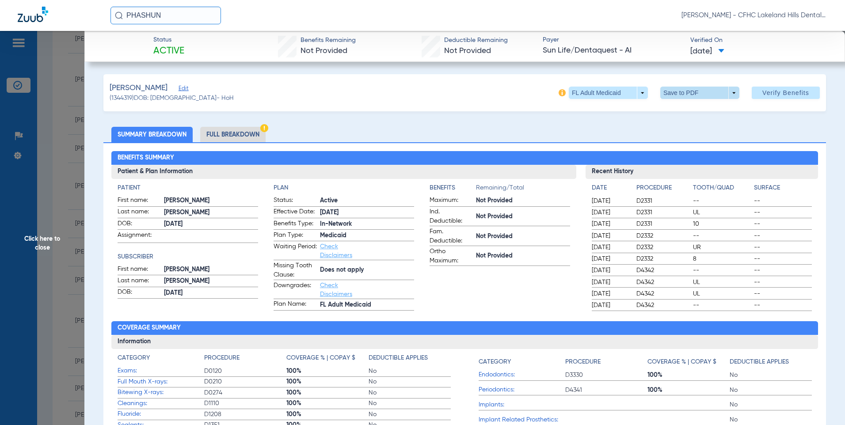
click at [689, 93] on span at bounding box center [699, 92] width 21 height 21
click at [693, 109] on span "Save to PDF" at bounding box center [696, 110] width 35 height 6
click at [42, 240] on span "Click here to close" at bounding box center [42, 243] width 84 height 425
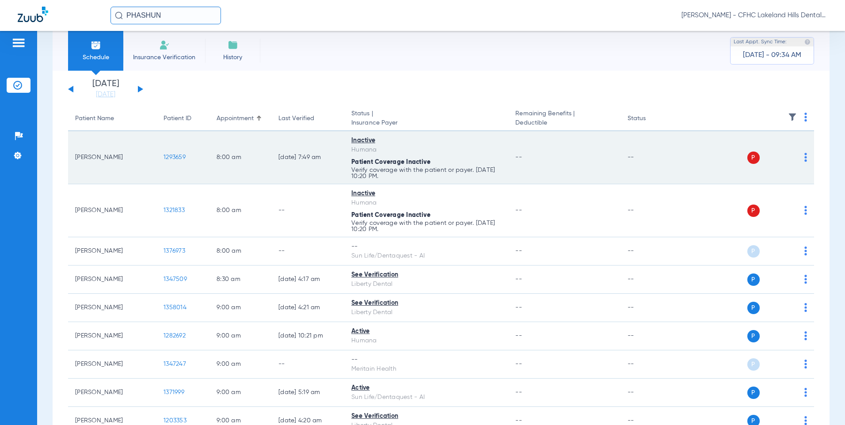
scroll to position [0, 0]
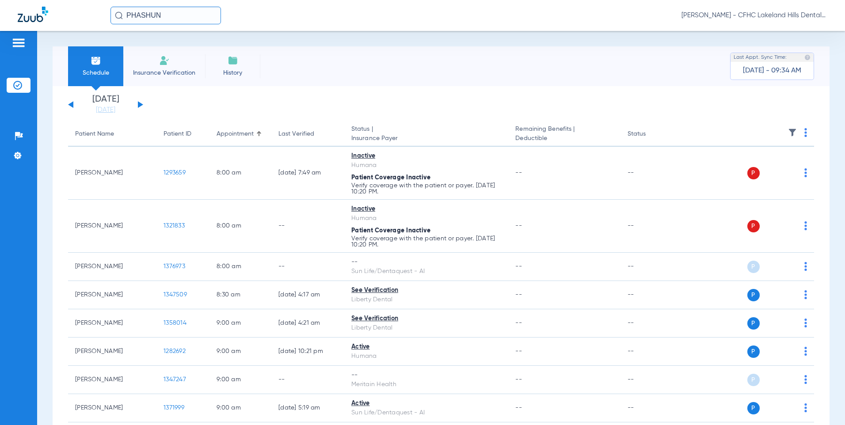
click at [139, 106] on button at bounding box center [140, 104] width 5 height 7
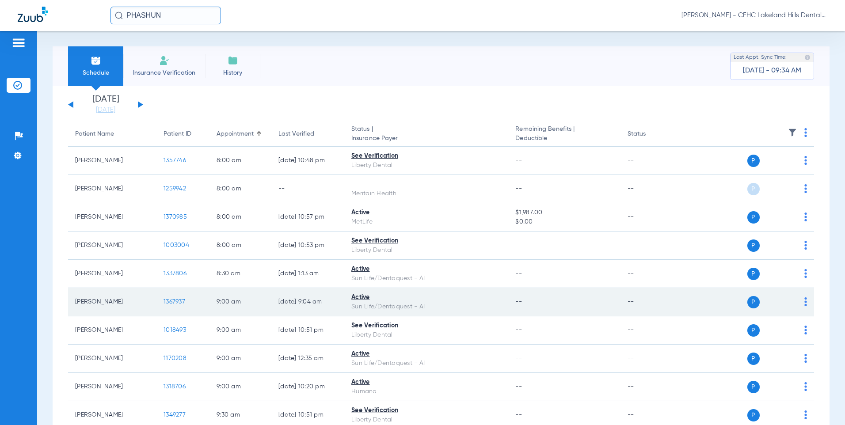
scroll to position [44, 0]
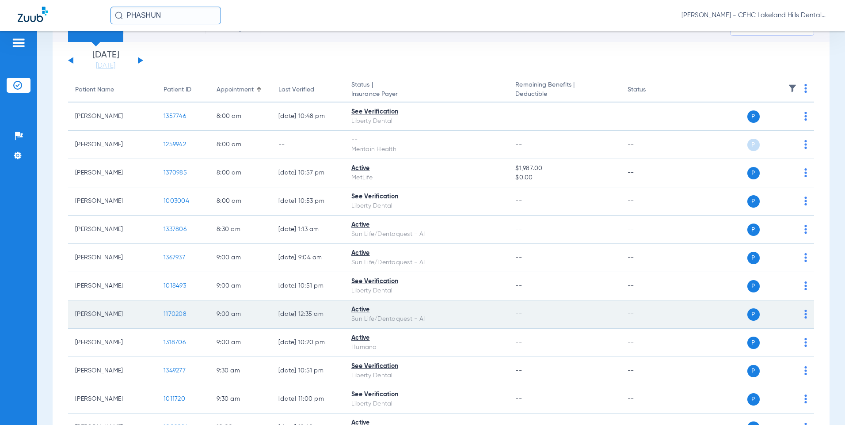
click at [174, 313] on span "1170208" at bounding box center [175, 314] width 23 height 6
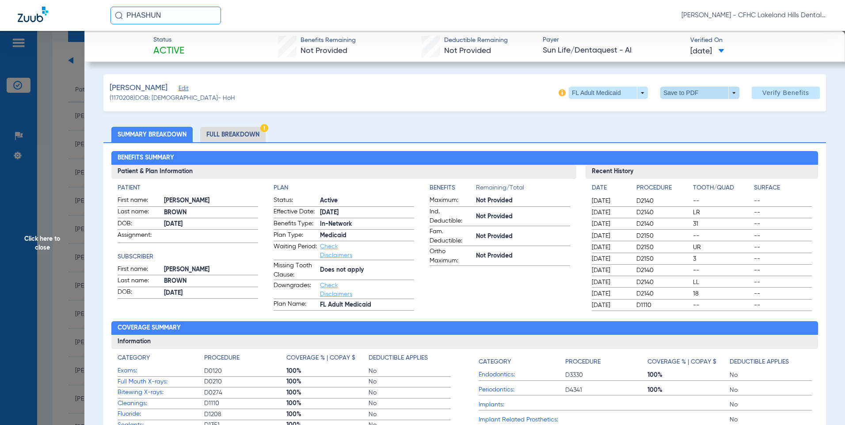
click at [697, 93] on span at bounding box center [699, 92] width 21 height 21
click at [693, 114] on span "Save to PDF" at bounding box center [696, 110] width 35 height 6
click at [38, 243] on span "Click here to close" at bounding box center [42, 243] width 84 height 425
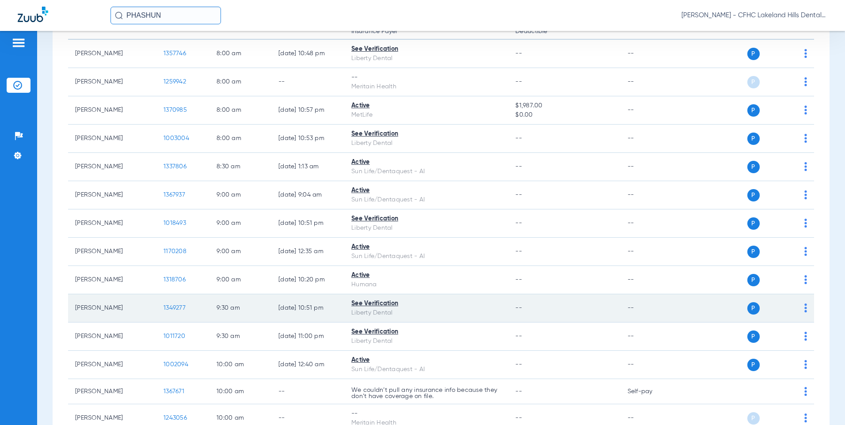
scroll to position [177, 0]
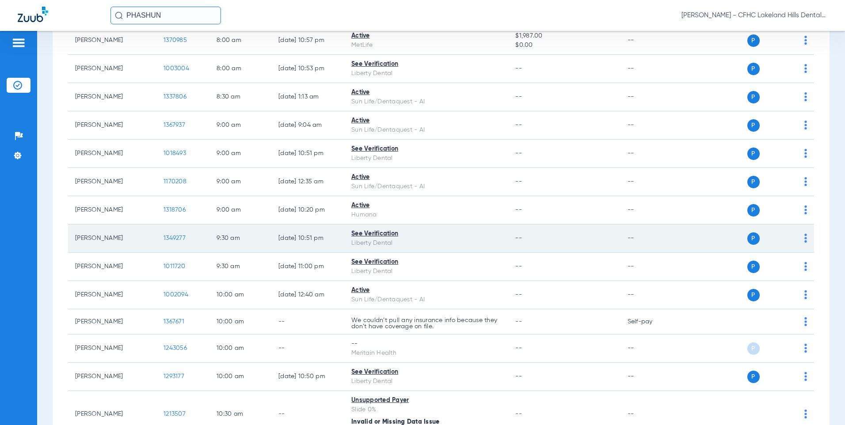
click at [169, 237] on span "1349277" at bounding box center [175, 238] width 22 height 6
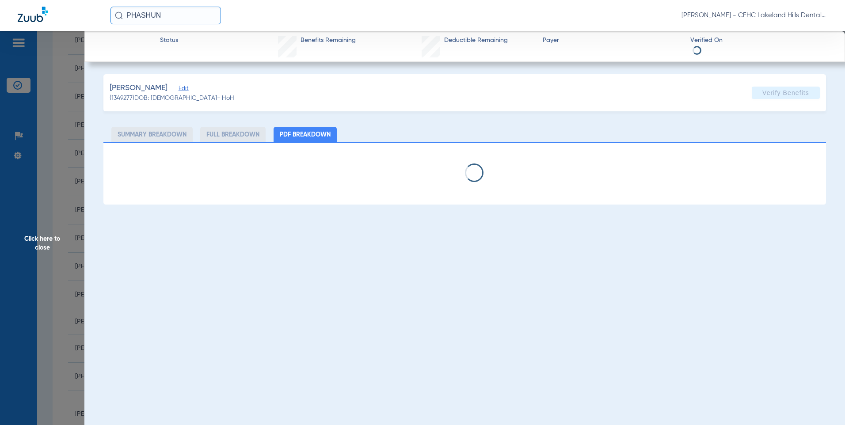
select select "page-width"
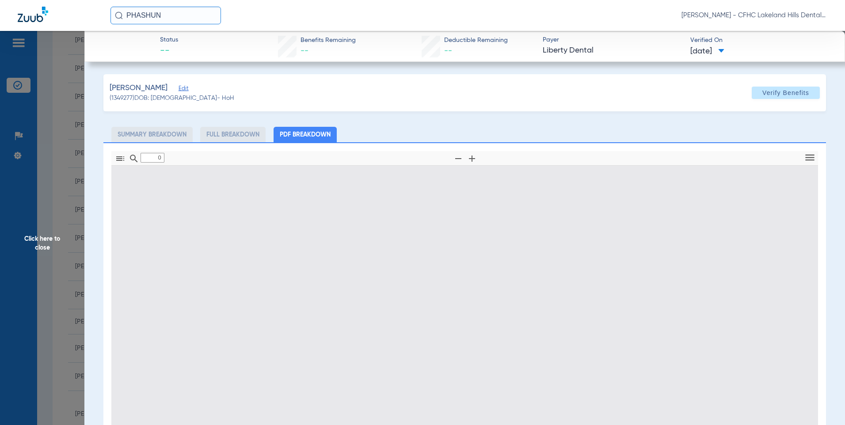
type input "1"
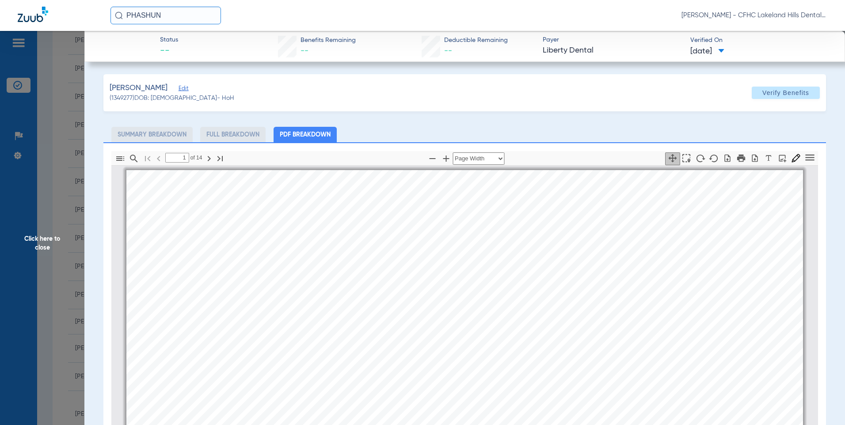
scroll to position [4, 0]
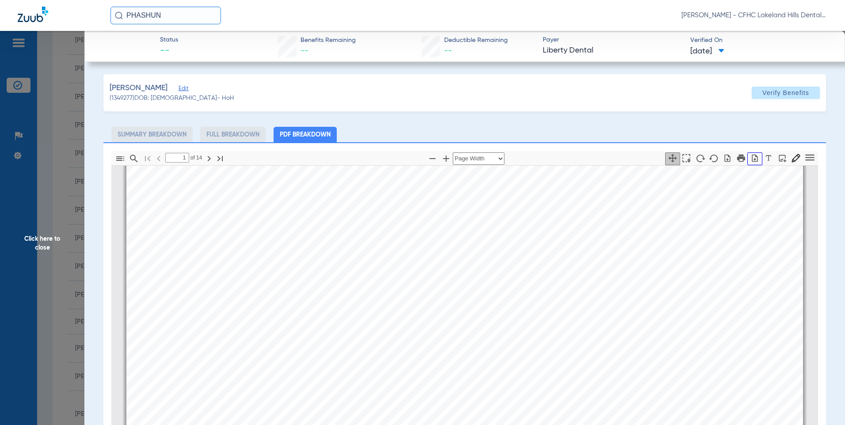
click at [750, 163] on button "button" at bounding box center [755, 159] width 15 height 13
